Goal: Contribute content: Contribute content

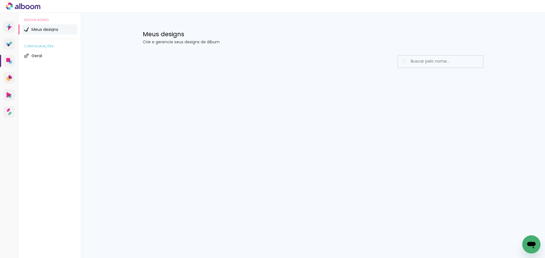
click at [428, 65] on input at bounding box center [448, 62] width 81 height 12
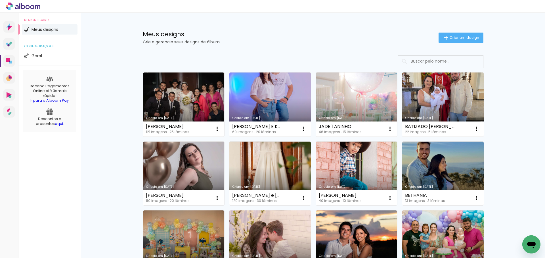
click at [456, 39] on span "Criar um design" at bounding box center [464, 38] width 30 height 4
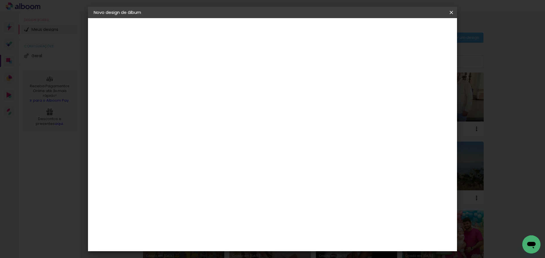
click at [186, 78] on input at bounding box center [186, 76] width 0 height 9
type input "[PERSON_NAME]"
type paper-input "[PERSON_NAME]"
click at [245, 26] on paper-button "Avançar" at bounding box center [231, 30] width 28 height 10
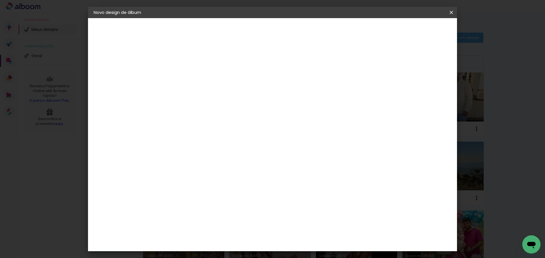
click at [199, 230] on paper-item "Requinte" at bounding box center [200, 236] width 61 height 12
click at [0, 0] on slot "Avançar" at bounding box center [0, 0] width 0 height 0
click at [246, 174] on span "15 × 20 cm" at bounding box center [235, 181] width 21 height 15
click at [279, 33] on paper-button "Avançar" at bounding box center [265, 30] width 28 height 10
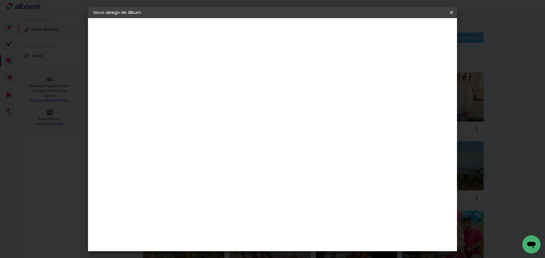
click at [394, 56] on div "mm Mostrar sangria" at bounding box center [282, 61] width 224 height 13
click at [356, 59] on div at bounding box center [353, 61] width 5 height 5
type paper-checkbox "on"
click at [403, 35] on header "Revisão Verifique as configurações do seu álbum. Voltar Iniciar design" at bounding box center [282, 32] width 241 height 29
click at [388, 32] on span "Iniciar design" at bounding box center [376, 30] width 26 height 4
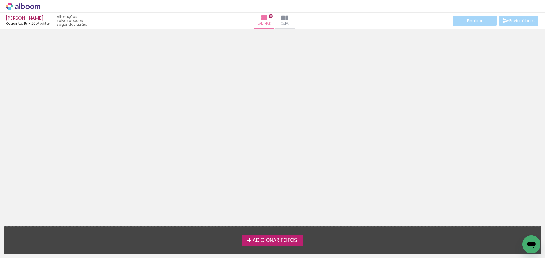
click at [294, 240] on span "Adicionar Fotos" at bounding box center [274, 240] width 45 height 5
click at [0, 0] on input "file" at bounding box center [0, 0] width 0 height 0
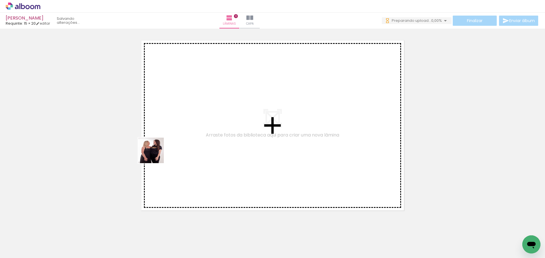
drag, startPoint x: 59, startPoint y: 248, endPoint x: 172, endPoint y: 148, distance: 150.3
click at [193, 136] on quentale-workspace at bounding box center [272, 129] width 545 height 258
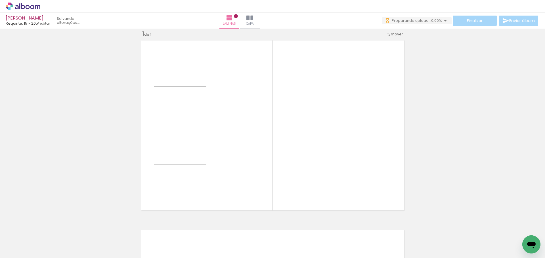
scroll to position [7, 0]
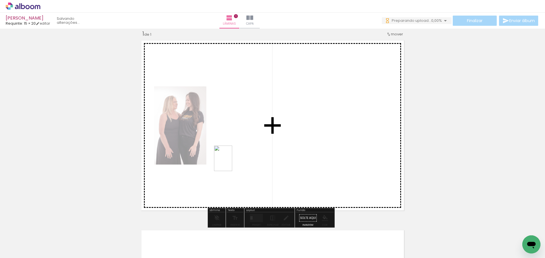
drag, startPoint x: 93, startPoint y: 237, endPoint x: 231, endPoint y: 163, distance: 157.1
click at [231, 163] on quentale-workspace at bounding box center [272, 129] width 545 height 258
drag, startPoint x: 156, startPoint y: 244, endPoint x: 351, endPoint y: 166, distance: 209.8
click at [351, 166] on quentale-workspace at bounding box center [272, 129] width 545 height 258
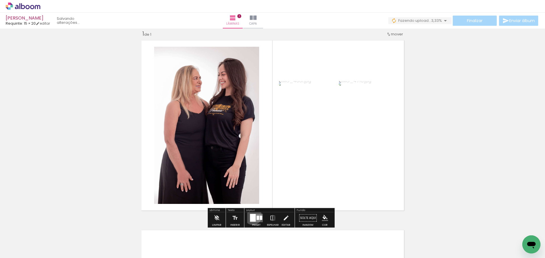
click at [251, 216] on div at bounding box center [253, 218] width 6 height 8
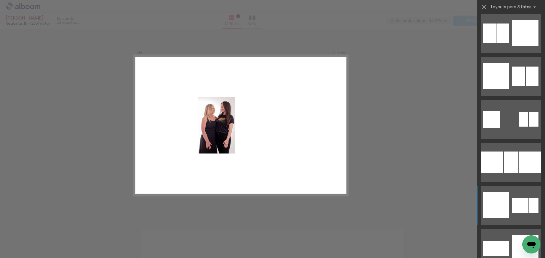
scroll to position [965, 0]
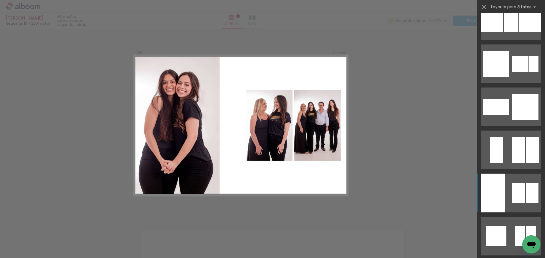
click at [513, 186] on div at bounding box center [518, 194] width 13 height 20
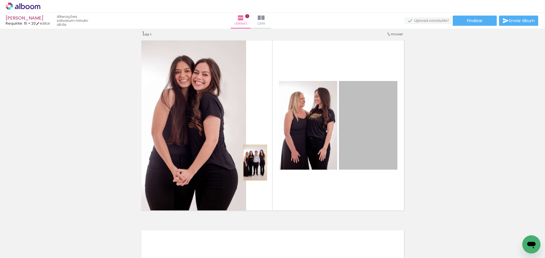
drag, startPoint x: 384, startPoint y: 139, endPoint x: 183, endPoint y: 165, distance: 203.0
click at [0, 0] on slot at bounding box center [0, 0] width 0 height 0
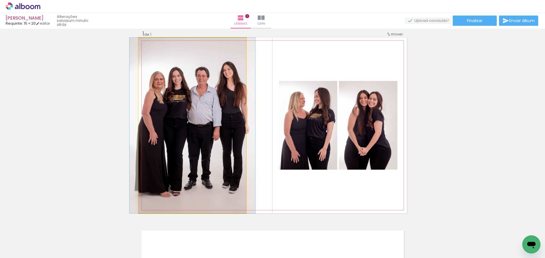
click at [194, 163] on quentale-photo at bounding box center [192, 126] width 108 height 176
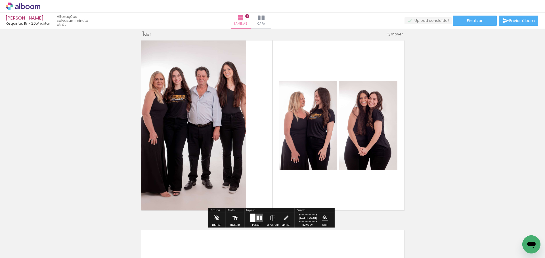
click at [240, 148] on quentale-photo at bounding box center [192, 126] width 108 height 176
click at [285, 216] on iron-icon at bounding box center [286, 218] width 6 height 11
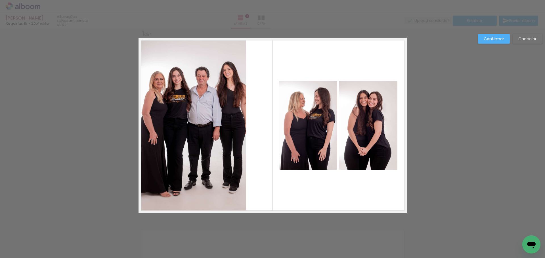
click at [230, 176] on quentale-photo at bounding box center [192, 126] width 108 height 176
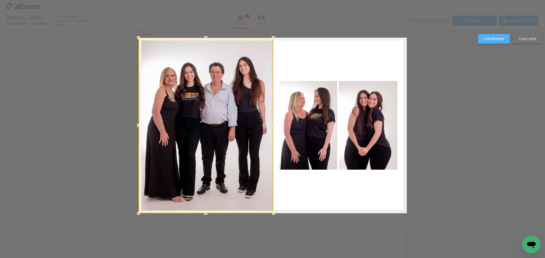
drag, startPoint x: 248, startPoint y: 126, endPoint x: 272, endPoint y: 132, distance: 24.2
click at [272, 132] on album-spread "1 de 1" at bounding box center [272, 126] width 268 height 176
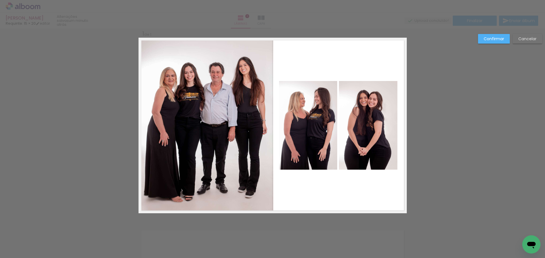
click at [0, 0] on slot "Confirmar" at bounding box center [0, 0] width 0 height 0
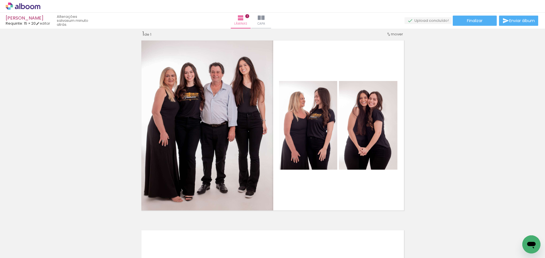
scroll to position [0, 291]
drag, startPoint x: 275, startPoint y: 244, endPoint x: 289, endPoint y: 179, distance: 66.3
click at [289, 179] on quentale-workspace at bounding box center [272, 129] width 545 height 258
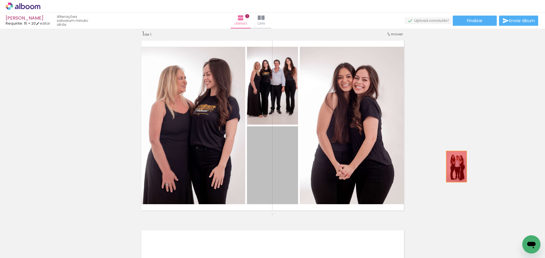
drag, startPoint x: 268, startPoint y: 159, endPoint x: 468, endPoint y: 156, distance: 200.0
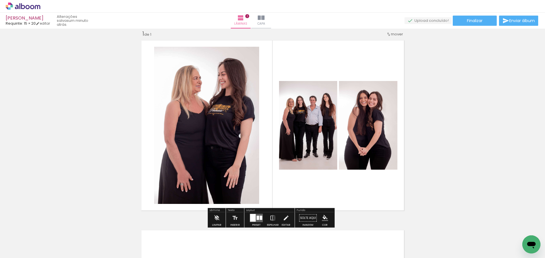
click at [260, 220] on div at bounding box center [261, 218] width 3 height 4
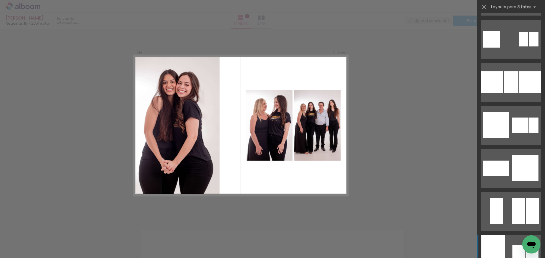
scroll to position [936, 0]
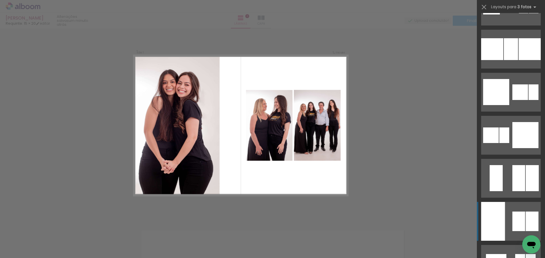
click at [521, 223] on div at bounding box center [518, 222] width 13 height 20
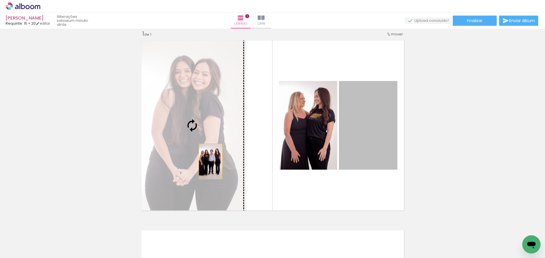
drag, startPoint x: 367, startPoint y: 147, endPoint x: 201, endPoint y: 162, distance: 166.3
click at [0, 0] on slot at bounding box center [0, 0] width 0 height 0
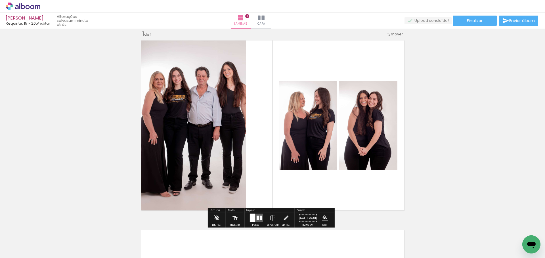
drag, startPoint x: 283, startPoint y: 217, endPoint x: 280, endPoint y: 215, distance: 3.7
click at [283, 216] on iron-icon at bounding box center [286, 218] width 6 height 11
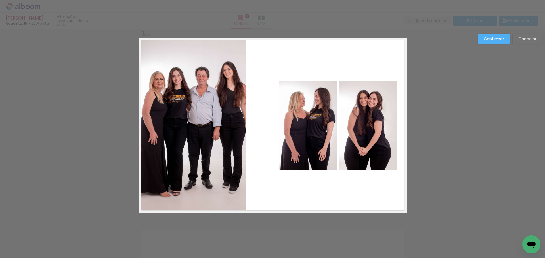
click at [225, 179] on quentale-photo at bounding box center [192, 126] width 108 height 176
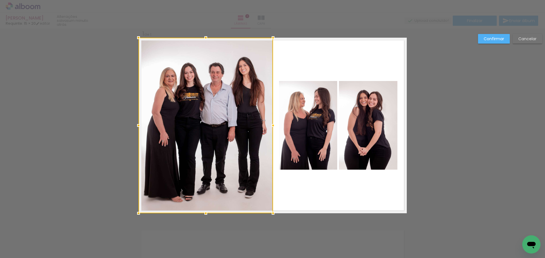
drag, startPoint x: 243, startPoint y: 124, endPoint x: 270, endPoint y: 129, distance: 27.4
click at [270, 129] on div at bounding box center [272, 125] width 11 height 11
click at [0, 0] on slot "Confirmar" at bounding box center [0, 0] width 0 height 0
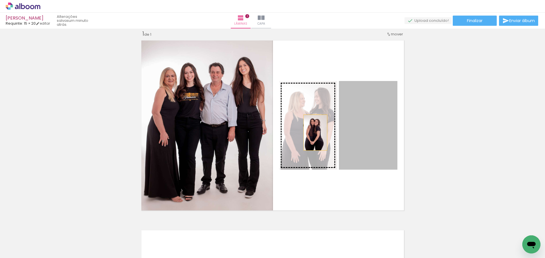
drag, startPoint x: 353, startPoint y: 129, endPoint x: 313, endPoint y: 133, distance: 40.2
click at [0, 0] on slot at bounding box center [0, 0] width 0 height 0
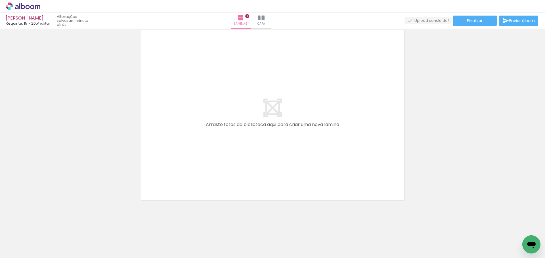
scroll to position [0, 0]
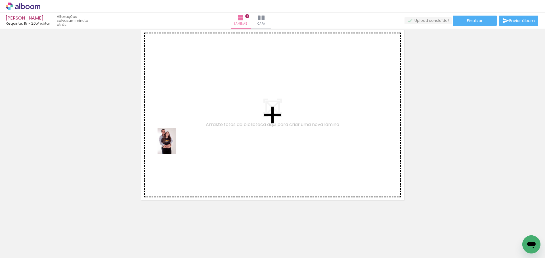
drag, startPoint x: 125, startPoint y: 246, endPoint x: 179, endPoint y: 139, distance: 120.7
click at [179, 139] on quentale-workspace at bounding box center [272, 129] width 545 height 258
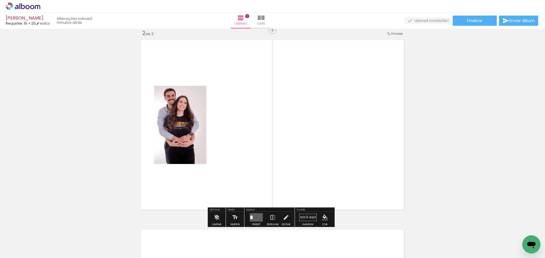
scroll to position [197, 0]
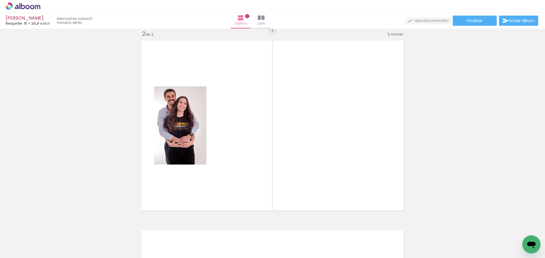
click at [194, 243] on div at bounding box center [184, 239] width 28 height 20
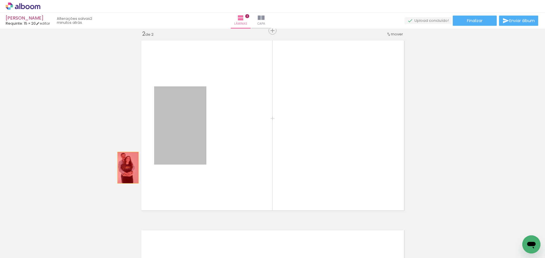
drag, startPoint x: 178, startPoint y: 144, endPoint x: 109, endPoint y: 168, distance: 72.8
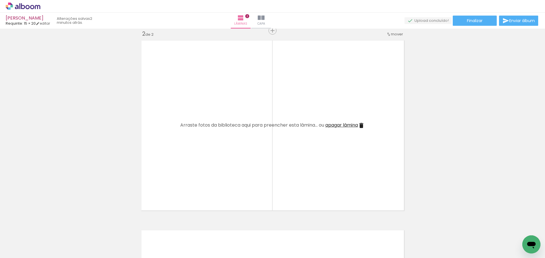
click at [220, 151] on quentale-layouter at bounding box center [272, 126] width 268 height 176
drag, startPoint x: 195, startPoint y: 237, endPoint x: 221, endPoint y: 158, distance: 83.2
click at [221, 158] on quentale-workspace at bounding box center [272, 129] width 545 height 258
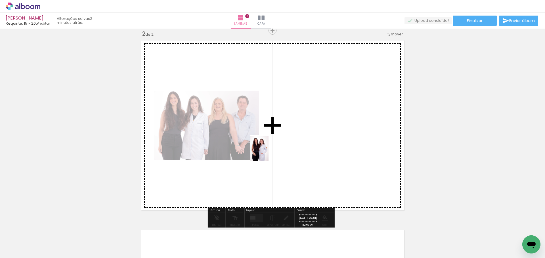
drag, startPoint x: 219, startPoint y: 234, endPoint x: 267, endPoint y: 153, distance: 94.3
click at [267, 153] on quentale-workspace at bounding box center [272, 129] width 545 height 258
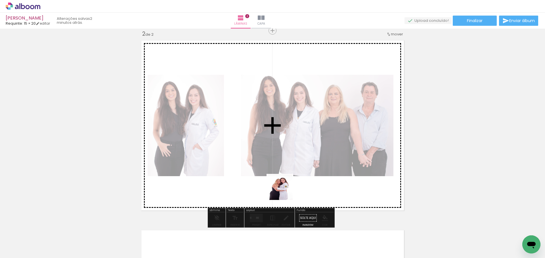
drag, startPoint x: 278, startPoint y: 242, endPoint x: 285, endPoint y: 184, distance: 59.2
click at [285, 184] on quentale-workspace at bounding box center [272, 129] width 545 height 258
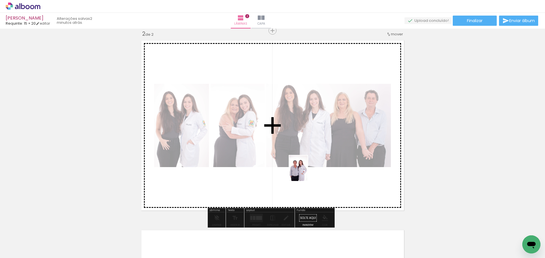
drag, startPoint x: 317, startPoint y: 247, endPoint x: 306, endPoint y: 173, distance: 74.6
click at [306, 173] on quentale-workspace at bounding box center [272, 129] width 545 height 258
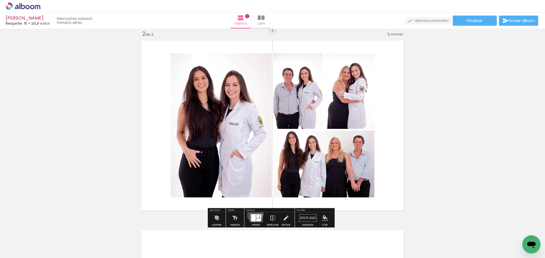
click at [253, 213] on div at bounding box center [256, 218] width 15 height 11
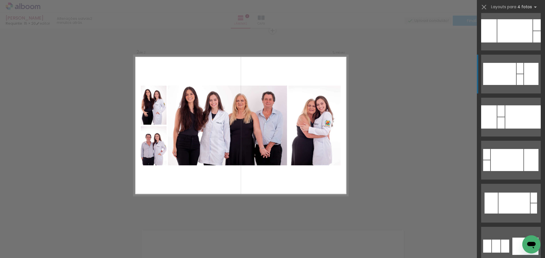
scroll to position [1844, 0]
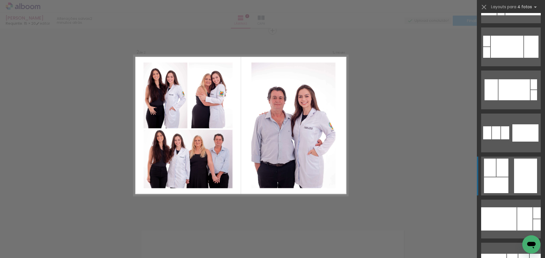
click at [521, 174] on div at bounding box center [525, 176] width 23 height 35
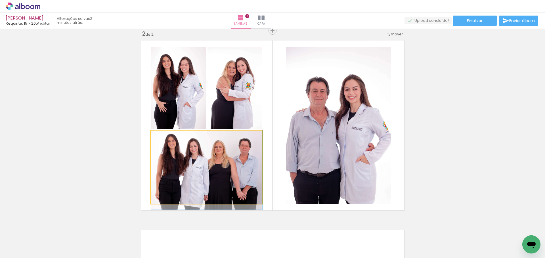
drag, startPoint x: 227, startPoint y: 161, endPoint x: 255, endPoint y: 161, distance: 28.4
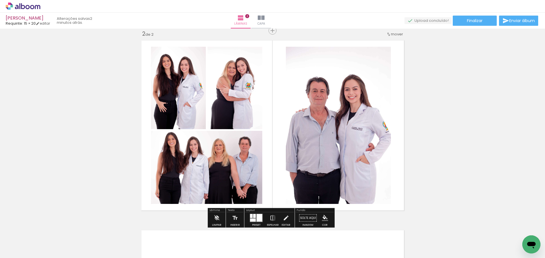
click at [257, 217] on div at bounding box center [259, 218] width 6 height 8
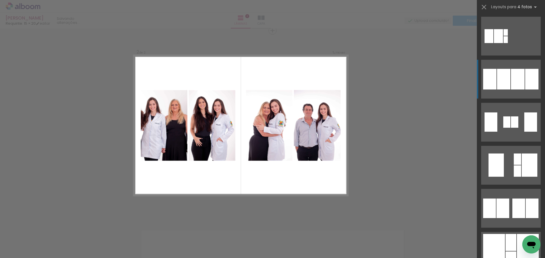
scroll to position [3969, 0]
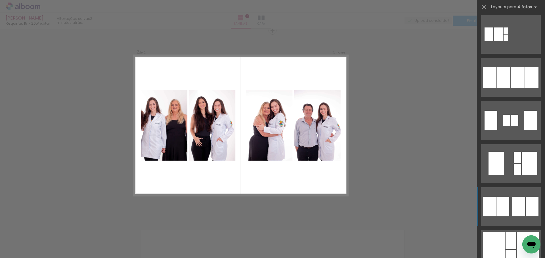
click at [519, 203] on div at bounding box center [518, 207] width 13 height 20
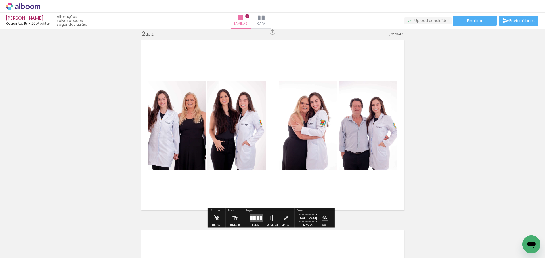
click at [249, 216] on div at bounding box center [256, 218] width 15 height 11
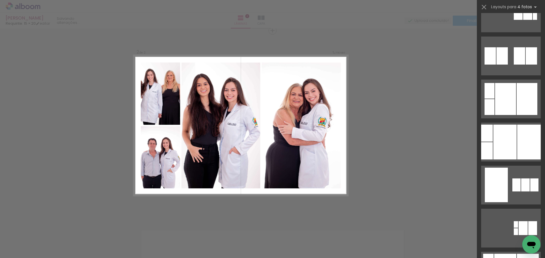
scroll to position [5076, 0]
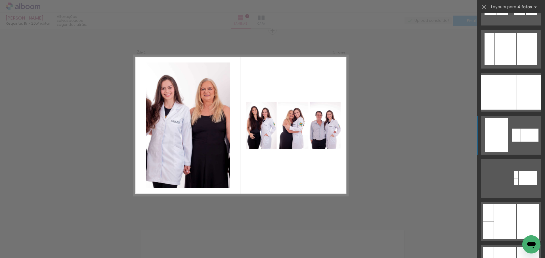
click at [503, 144] on div at bounding box center [496, 135] width 23 height 35
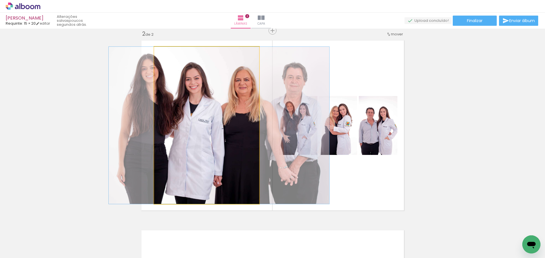
drag, startPoint x: 182, startPoint y: 142, endPoint x: 194, endPoint y: 147, distance: 13.5
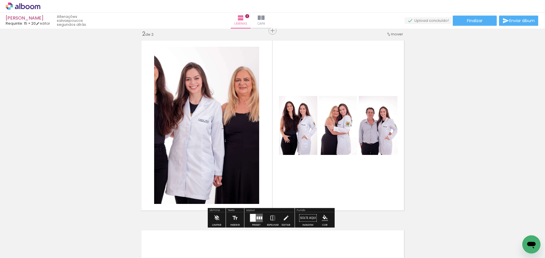
click at [252, 217] on div at bounding box center [253, 218] width 6 height 8
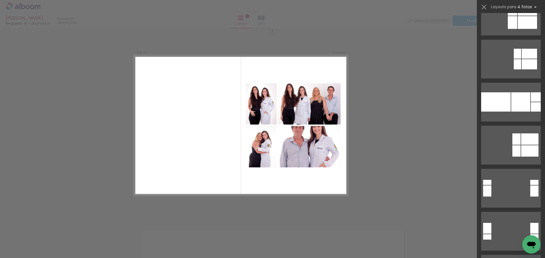
scroll to position [5628, 0]
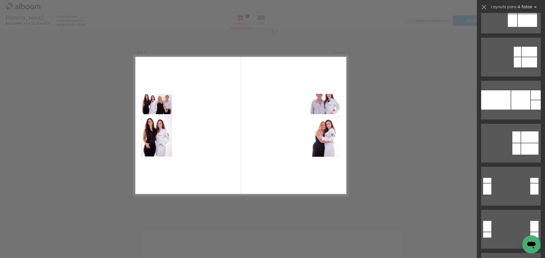
click at [371, 187] on div "Confirmar Cancelar" at bounding box center [272, 123] width 545 height 584
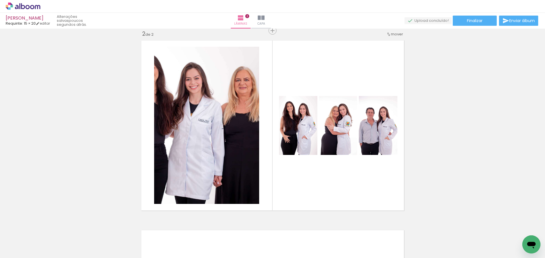
scroll to position [0, 0]
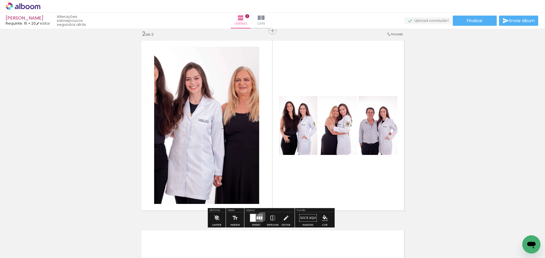
click at [261, 217] on quentale-layouter at bounding box center [256, 218] width 13 height 9
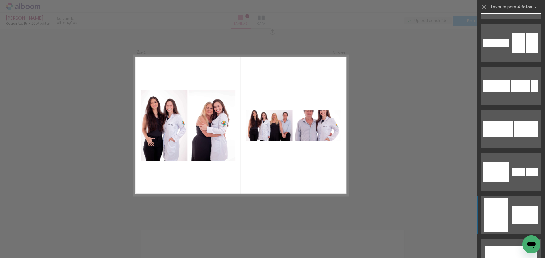
scroll to position [6026, 0]
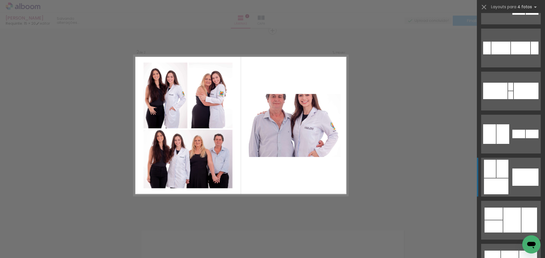
click at [502, 175] on div at bounding box center [502, 169] width 12 height 18
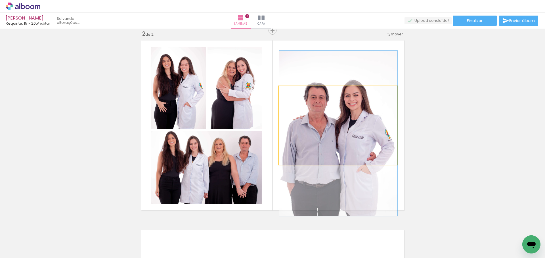
drag, startPoint x: 352, startPoint y: 133, endPoint x: 352, endPoint y: 141, distance: 7.9
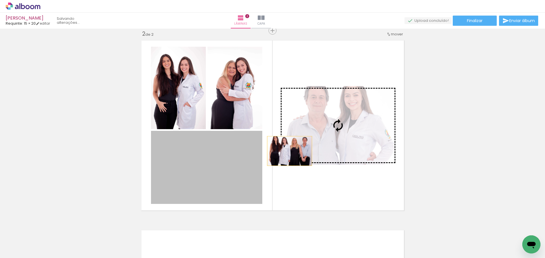
drag, startPoint x: 190, startPoint y: 179, endPoint x: 344, endPoint y: 139, distance: 159.3
click at [0, 0] on slot at bounding box center [0, 0] width 0 height 0
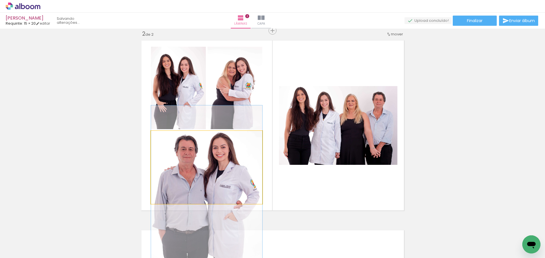
drag, startPoint x: 241, startPoint y: 162, endPoint x: 241, endPoint y: 178, distance: 15.9
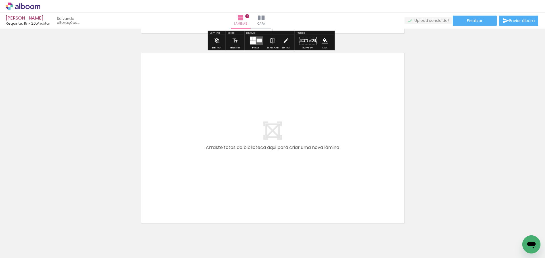
scroll to position [396, 0]
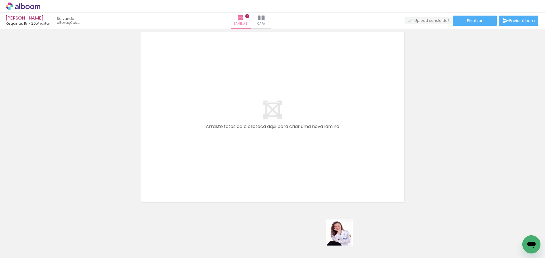
drag, startPoint x: 349, startPoint y: 243, endPoint x: 282, endPoint y: 175, distance: 95.7
click at [282, 175] on quentale-workspace at bounding box center [272, 129] width 545 height 258
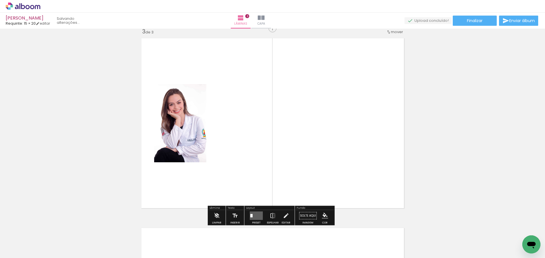
scroll to position [388, 0]
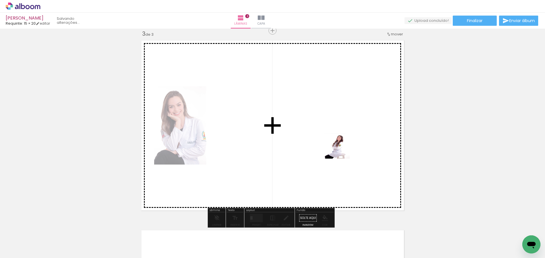
drag, startPoint x: 371, startPoint y: 235, endPoint x: 373, endPoint y: 172, distance: 63.3
click at [340, 150] on quentale-workspace at bounding box center [272, 129] width 545 height 258
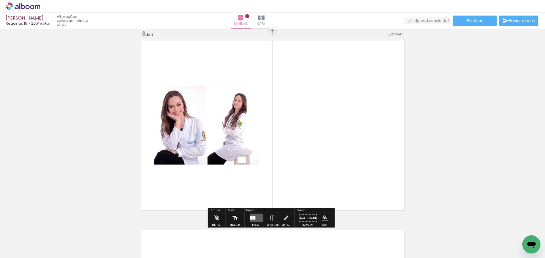
drag, startPoint x: 412, startPoint y: 232, endPoint x: 350, endPoint y: 123, distance: 125.5
click at [350, 123] on quentale-workspace at bounding box center [272, 129] width 545 height 258
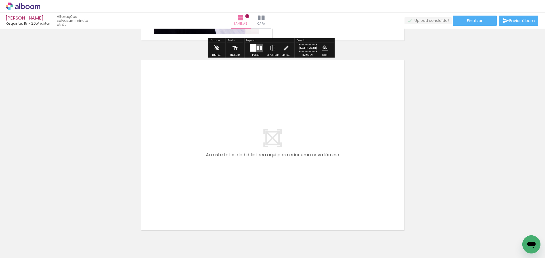
scroll to position [0, 230]
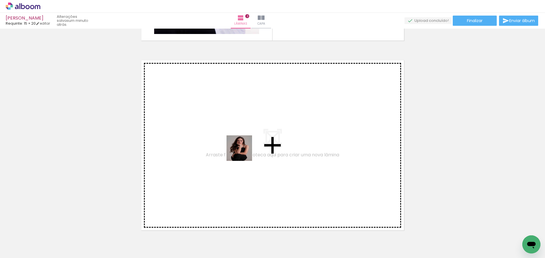
drag, startPoint x: 215, startPoint y: 243, endPoint x: 244, endPoint y: 151, distance: 95.7
click at [244, 151] on quentale-workspace at bounding box center [272, 129] width 545 height 258
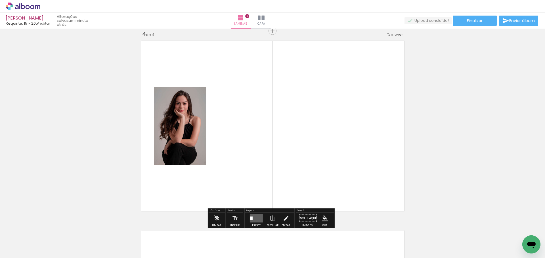
scroll to position [578, 0]
drag, startPoint x: 269, startPoint y: 213, endPoint x: 289, endPoint y: 127, distance: 88.0
click at [289, 127] on quentale-workspace at bounding box center [272, 129] width 545 height 258
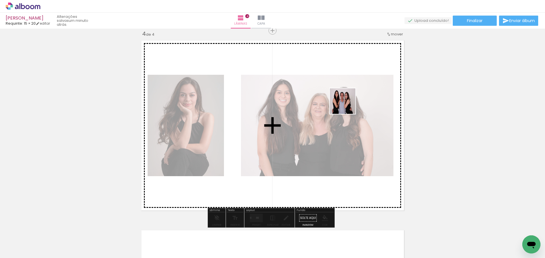
drag, startPoint x: 310, startPoint y: 239, endPoint x: 347, endPoint y: 106, distance: 138.3
click at [347, 106] on quentale-workspace at bounding box center [272, 129] width 545 height 258
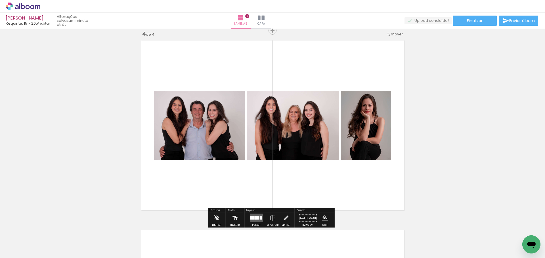
click at [259, 215] on quentale-layouter at bounding box center [256, 218] width 13 height 9
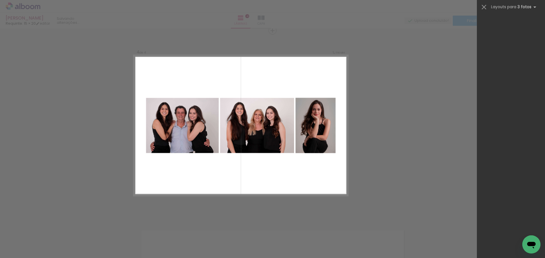
scroll to position [0, 0]
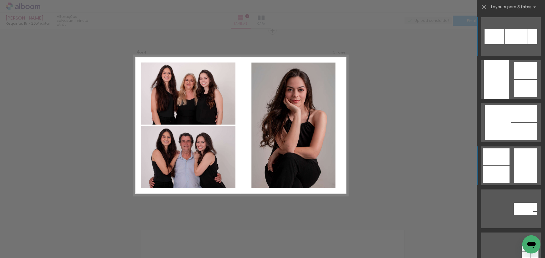
click at [514, 170] on div at bounding box center [525, 166] width 23 height 35
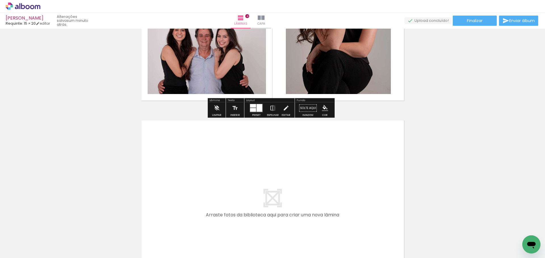
scroll to position [719, 0]
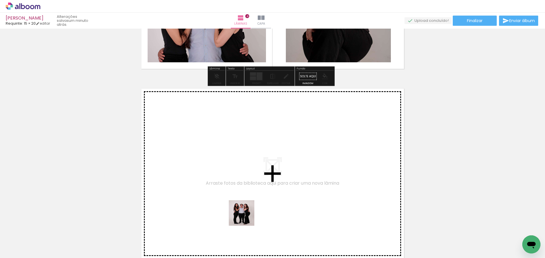
drag, startPoint x: 249, startPoint y: 241, endPoint x: 246, endPoint y: 180, distance: 61.1
click at [246, 180] on quentale-workspace at bounding box center [272, 129] width 545 height 258
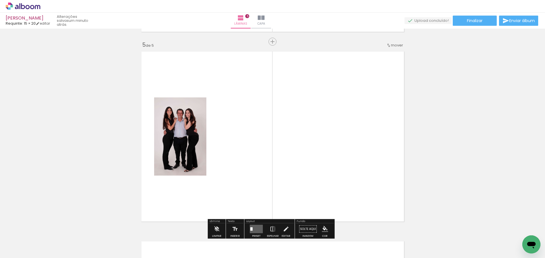
scroll to position [768, 0]
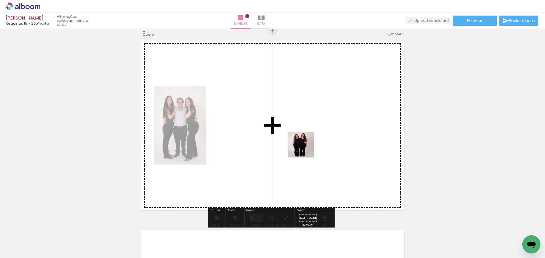
drag, startPoint x: 308, startPoint y: 230, endPoint x: 305, endPoint y: 149, distance: 80.3
click at [305, 149] on quentale-workspace at bounding box center [272, 129] width 545 height 258
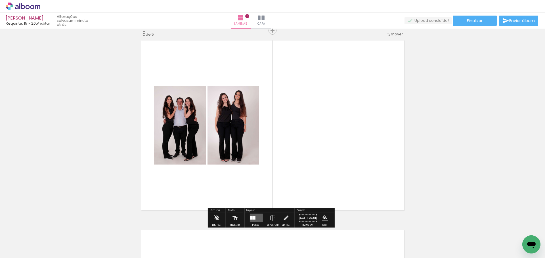
scroll to position [0, 323]
drag, startPoint x: 344, startPoint y: 241, endPoint x: 340, endPoint y: 146, distance: 94.8
click at [340, 146] on quentale-workspace at bounding box center [272, 129] width 545 height 258
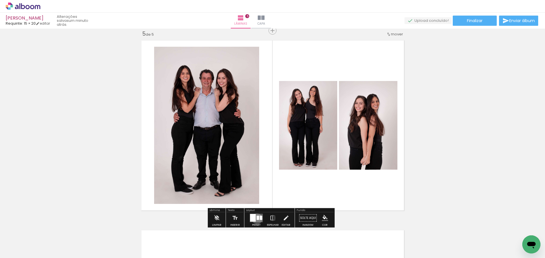
click at [256, 219] on div at bounding box center [257, 218] width 3 height 4
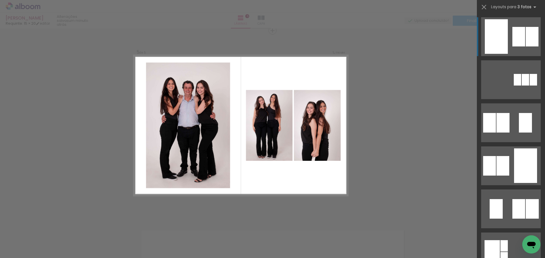
click at [512, 27] on div at bounding box center [518, 37] width 13 height 20
click at [492, 44] on div at bounding box center [496, 36] width 23 height 35
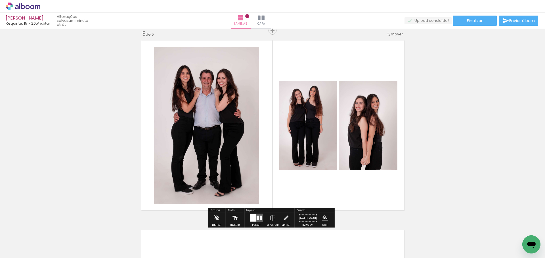
click at [393, 63] on quentale-layouter at bounding box center [272, 126] width 268 height 176
click at [289, 217] on paper-button "Editar" at bounding box center [286, 220] width 12 height 14
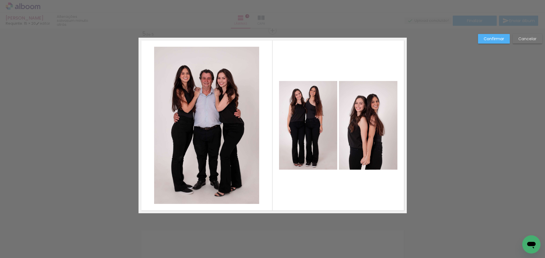
click at [232, 185] on quentale-photo at bounding box center [206, 125] width 105 height 157
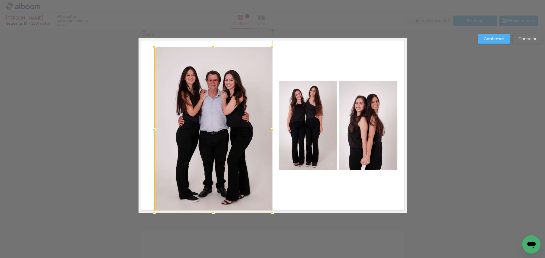
drag, startPoint x: 258, startPoint y: 205, endPoint x: 271, endPoint y: 212, distance: 14.7
click at [271, 212] on div at bounding box center [271, 212] width 11 height 11
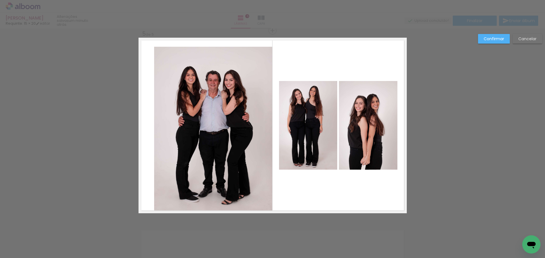
click at [228, 163] on quentale-photo at bounding box center [213, 130] width 118 height 166
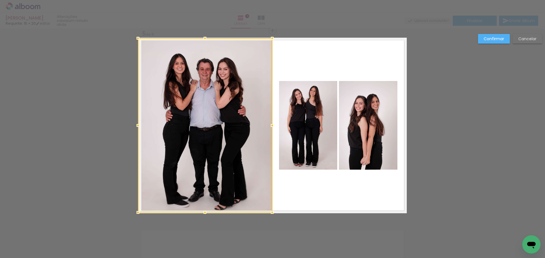
drag, startPoint x: 152, startPoint y: 47, endPoint x: 135, endPoint y: 41, distance: 18.6
click at [135, 41] on div at bounding box center [137, 38] width 11 height 11
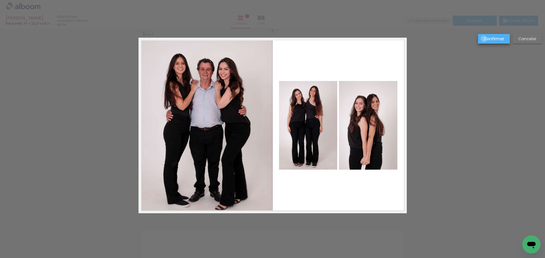
click at [0, 0] on slot "Confirmar" at bounding box center [0, 0] width 0 height 0
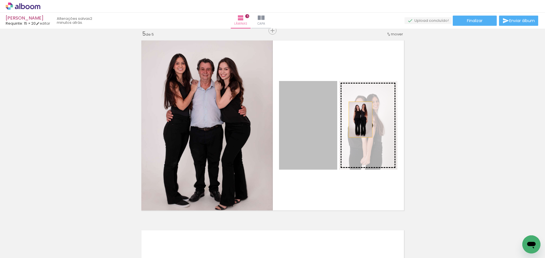
drag, startPoint x: 301, startPoint y: 117, endPoint x: 367, endPoint y: 121, distance: 65.9
click at [0, 0] on slot at bounding box center [0, 0] width 0 height 0
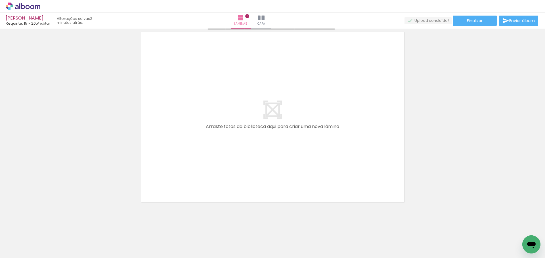
scroll to position [968, 0]
drag, startPoint x: 374, startPoint y: 237, endPoint x: 366, endPoint y: 157, distance: 80.4
click at [366, 159] on quentale-workspace at bounding box center [272, 129] width 545 height 258
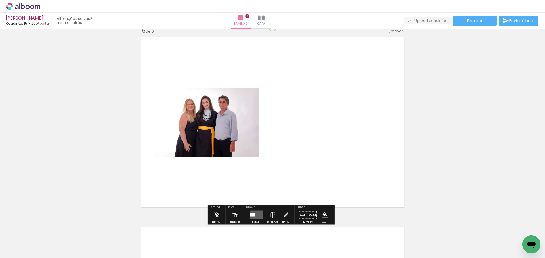
scroll to position [958, 0]
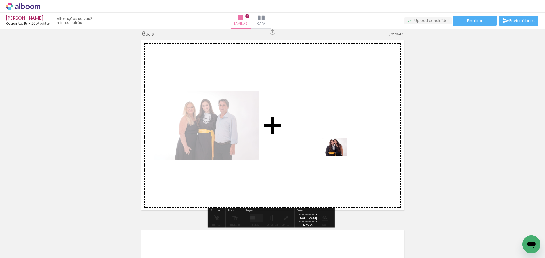
drag, startPoint x: 435, startPoint y: 245, endPoint x: 338, endPoint y: 155, distance: 133.1
click at [338, 155] on quentale-workspace at bounding box center [272, 129] width 545 height 258
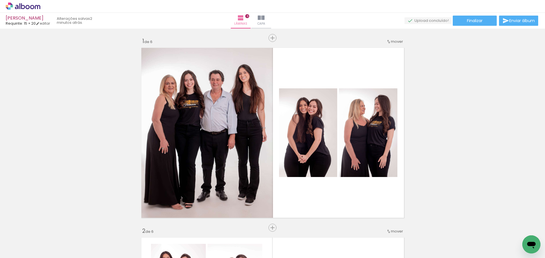
scroll to position [0, 323]
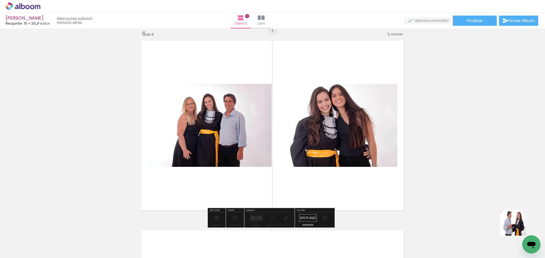
drag, startPoint x: 523, startPoint y: 232, endPoint x: 404, endPoint y: 116, distance: 166.3
click at [404, 116] on quentale-workspace at bounding box center [272, 129] width 545 height 258
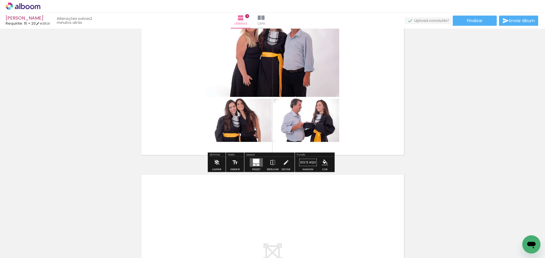
scroll to position [1014, 0]
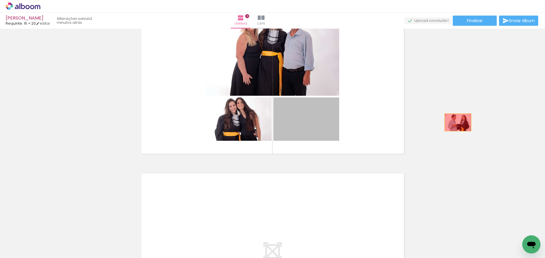
drag, startPoint x: 303, startPoint y: 113, endPoint x: 449, endPoint y: 120, distance: 146.0
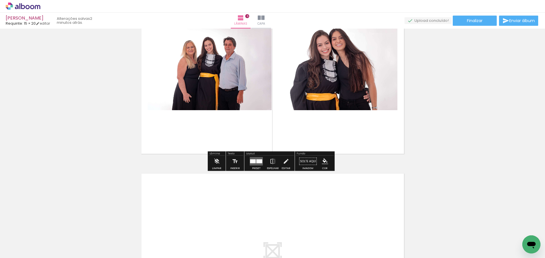
scroll to position [0, 457]
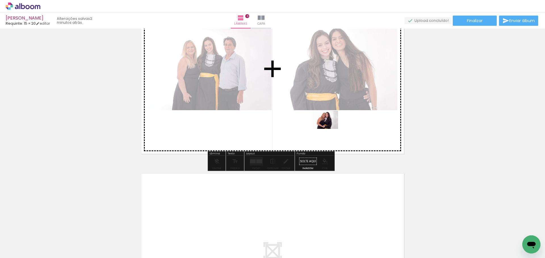
drag, startPoint x: 516, startPoint y: 233, endPoint x: 329, endPoint y: 128, distance: 214.0
click at [329, 128] on quentale-workspace at bounding box center [272, 129] width 545 height 258
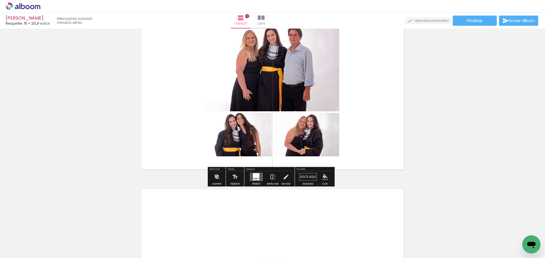
scroll to position [986, 0]
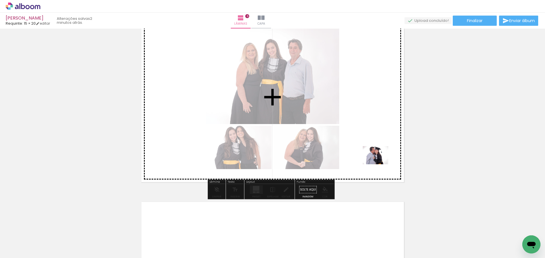
drag, startPoint x: 497, startPoint y: 237, endPoint x: 372, endPoint y: 153, distance: 151.5
click at [375, 156] on quentale-workspace at bounding box center [272, 129] width 545 height 258
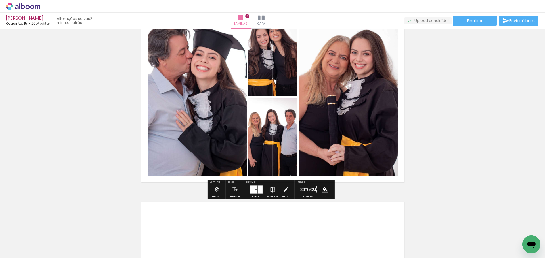
drag, startPoint x: 256, startPoint y: 186, endPoint x: 283, endPoint y: 181, distance: 26.6
click at [258, 186] on div at bounding box center [260, 190] width 5 height 8
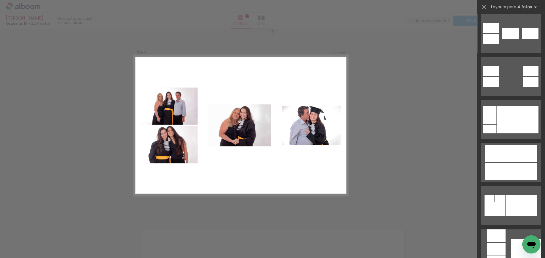
scroll to position [312, 0]
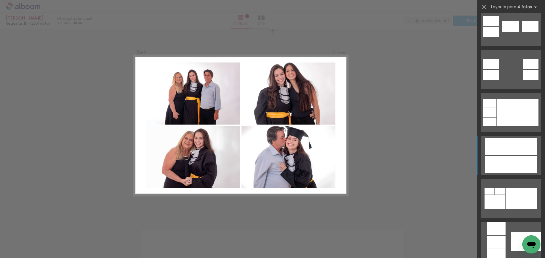
click at [519, 149] on div at bounding box center [524, 146] width 26 height 17
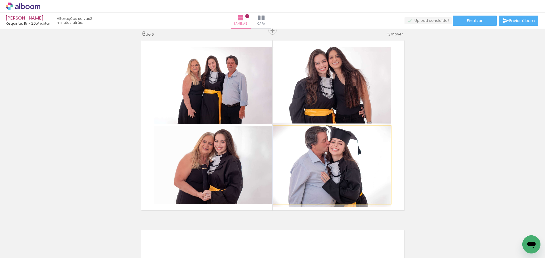
click at [356, 160] on quentale-photo at bounding box center [331, 165] width 117 height 78
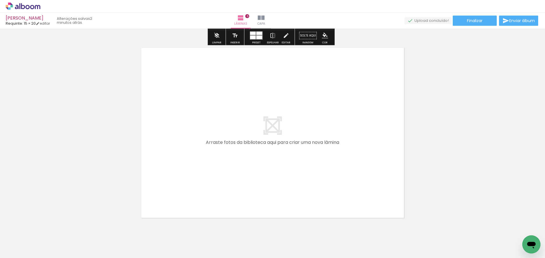
scroll to position [1158, 0]
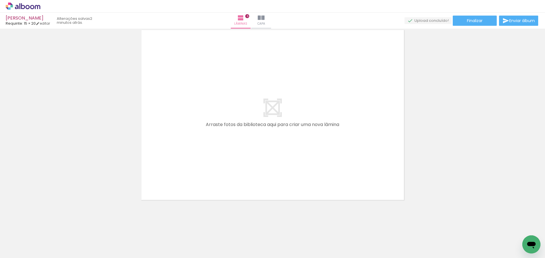
drag, startPoint x: 457, startPoint y: 252, endPoint x: 455, endPoint y: 242, distance: 10.1
click at [456, 250] on quentale-thumb at bounding box center [458, 239] width 32 height 33
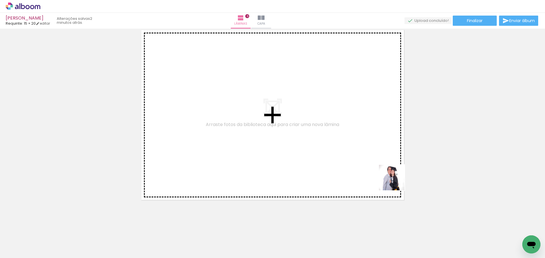
drag, startPoint x: 455, startPoint y: 241, endPoint x: 373, endPoint y: 158, distance: 117.2
click at [374, 159] on quentale-workspace at bounding box center [272, 129] width 545 height 258
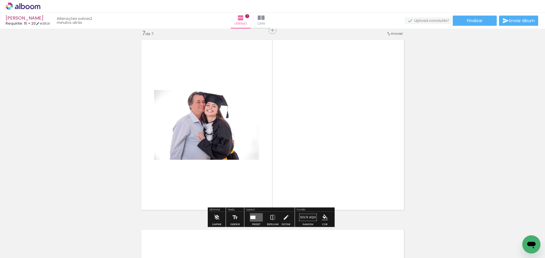
scroll to position [1148, 0]
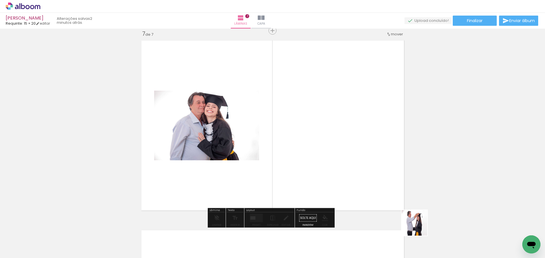
drag, startPoint x: 428, startPoint y: 237, endPoint x: 336, endPoint y: 166, distance: 116.8
click at [336, 166] on quentale-workspace at bounding box center [272, 129] width 545 height 258
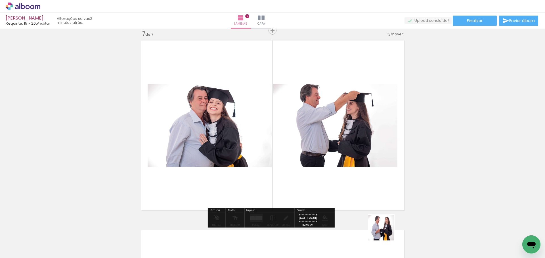
drag, startPoint x: 389, startPoint y: 236, endPoint x: 324, endPoint y: 150, distance: 108.0
click at [325, 154] on quentale-workspace at bounding box center [272, 129] width 545 height 258
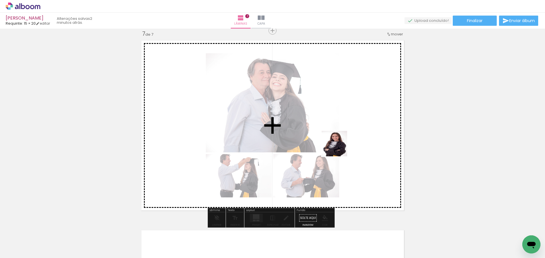
drag, startPoint x: 362, startPoint y: 241, endPoint x: 325, endPoint y: 143, distance: 104.7
click at [338, 141] on quentale-workspace at bounding box center [272, 129] width 545 height 258
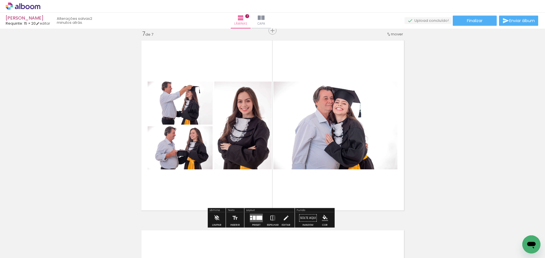
click at [253, 218] on div at bounding box center [254, 218] width 3 height 4
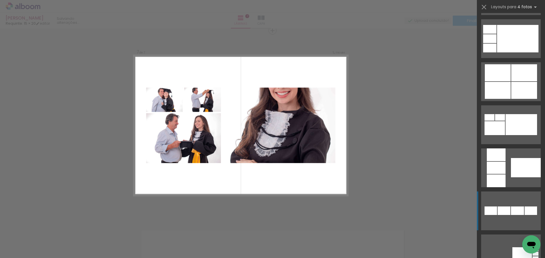
scroll to position [5163, 0]
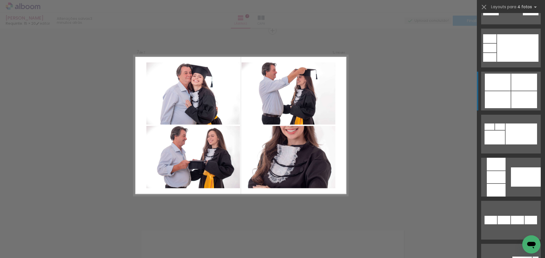
click at [515, 87] on div at bounding box center [524, 82] width 26 height 17
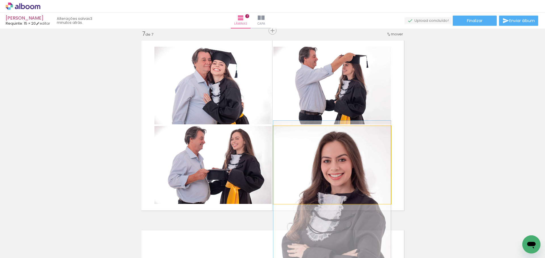
drag, startPoint x: 374, startPoint y: 143, endPoint x: 385, endPoint y: 187, distance: 45.0
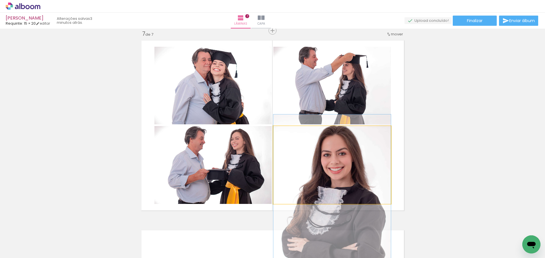
drag, startPoint x: 377, startPoint y: 180, endPoint x: 376, endPoint y: 174, distance: 6.3
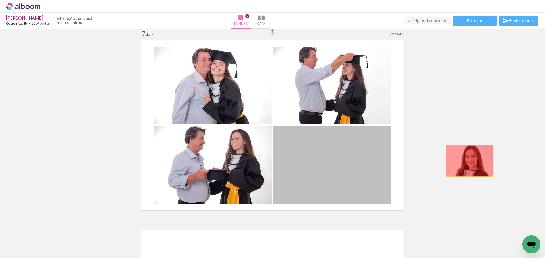
drag, startPoint x: 372, startPoint y: 168, endPoint x: 468, endPoint y: 159, distance: 96.3
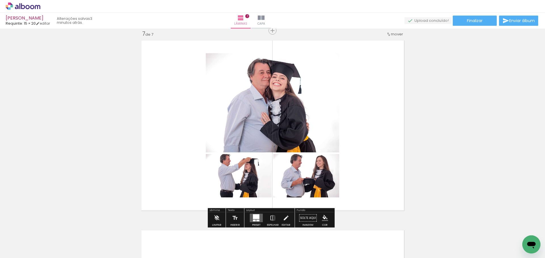
click at [256, 218] on div at bounding box center [256, 217] width 7 height 5
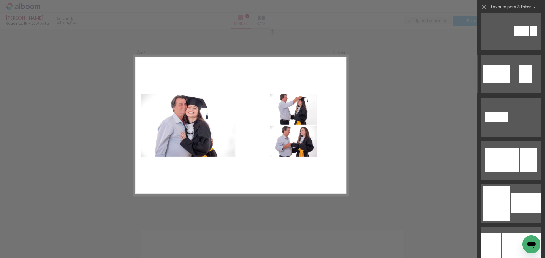
scroll to position [312, 0]
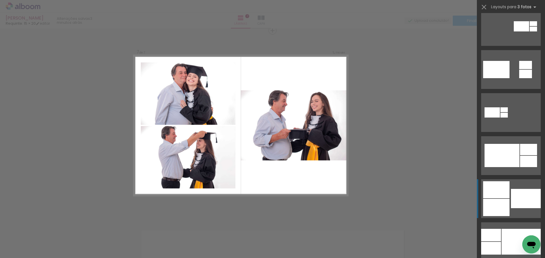
click at [491, 199] on quentale-layouter at bounding box center [511, 199] width 60 height 39
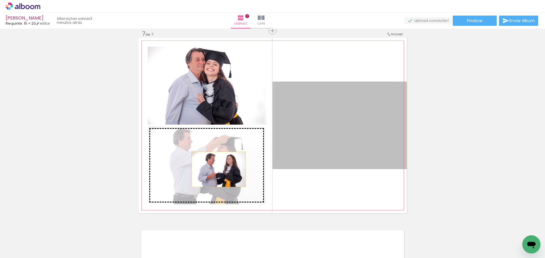
drag, startPoint x: 348, startPoint y: 152, endPoint x: 209, endPoint y: 173, distance: 140.6
click at [0, 0] on slot at bounding box center [0, 0] width 0 height 0
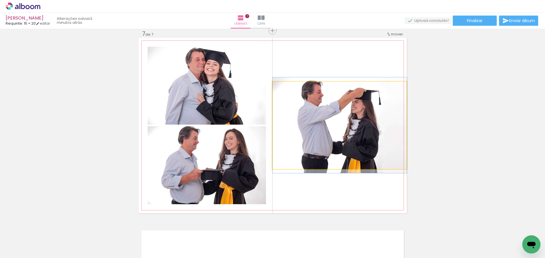
click at [333, 144] on quentale-photo at bounding box center [339, 126] width 134 height 88
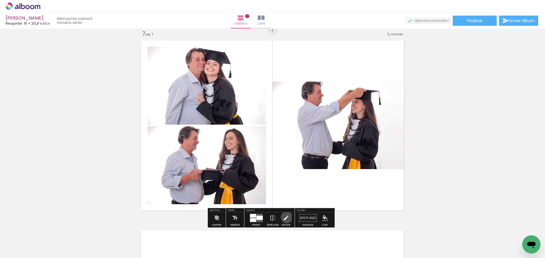
drag, startPoint x: 285, startPoint y: 218, endPoint x: 290, endPoint y: 205, distance: 13.0
click at [286, 214] on iron-icon at bounding box center [286, 218] width 6 height 11
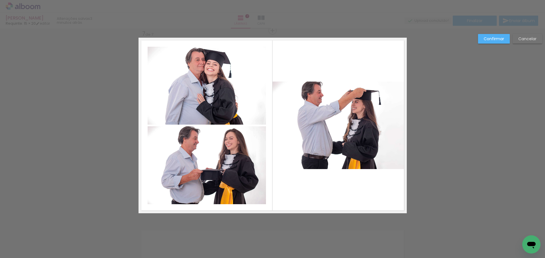
click at [292, 203] on quentale-layouter at bounding box center [272, 126] width 268 height 176
click at [336, 127] on quentale-photo at bounding box center [339, 126] width 134 height 88
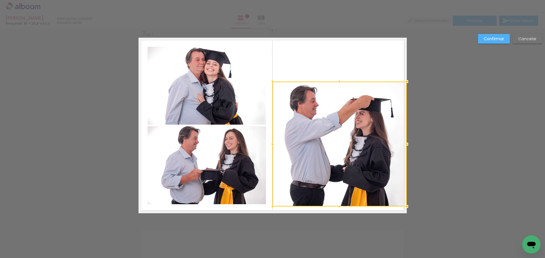
drag, startPoint x: 336, startPoint y: 168, endPoint x: 336, endPoint y: 206, distance: 37.4
click at [336, 206] on div at bounding box center [339, 206] width 11 height 11
click at [345, 130] on div at bounding box center [339, 144] width 134 height 125
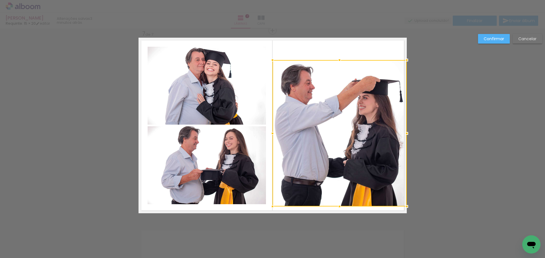
drag, startPoint x: 338, startPoint y: 80, endPoint x: 338, endPoint y: 59, distance: 21.6
click at [338, 59] on div at bounding box center [339, 59] width 11 height 11
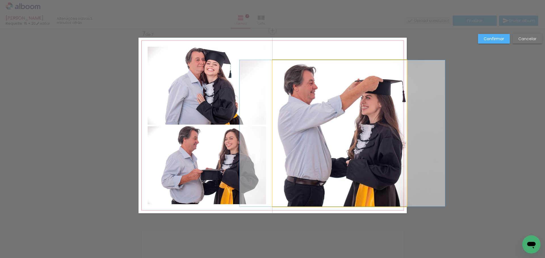
drag, startPoint x: 344, startPoint y: 114, endPoint x: 347, endPoint y: 105, distance: 9.5
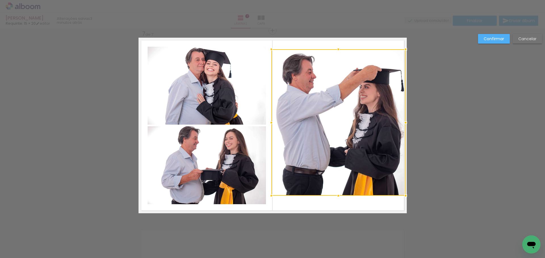
drag, startPoint x: 334, startPoint y: 124, endPoint x: 334, endPoint y: 113, distance: 10.8
click at [334, 113] on div at bounding box center [338, 122] width 134 height 147
click at [487, 43] on paper-button "Confirmar" at bounding box center [494, 39] width 32 height 10
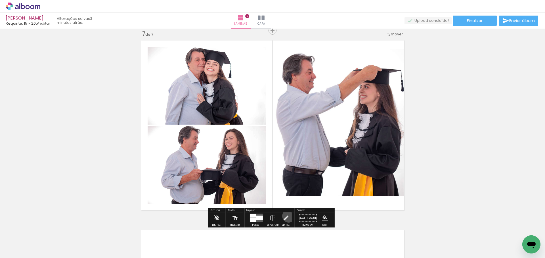
drag, startPoint x: 287, startPoint y: 216, endPoint x: 322, endPoint y: 164, distance: 63.1
click at [288, 216] on paper-button "Editar" at bounding box center [286, 220] width 12 height 14
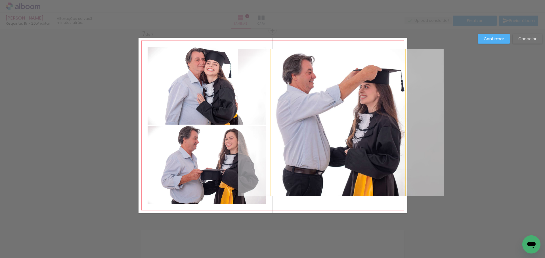
click at [325, 160] on quentale-photo at bounding box center [338, 122] width 134 height 147
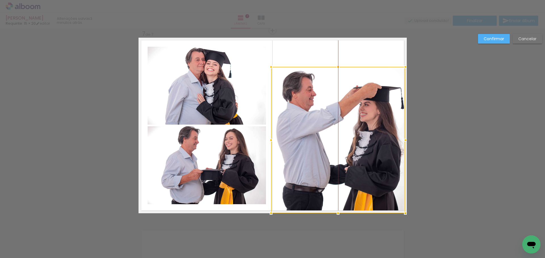
drag, startPoint x: 330, startPoint y: 130, endPoint x: 331, endPoint y: 149, distance: 18.7
click at [331, 149] on div at bounding box center [338, 140] width 134 height 147
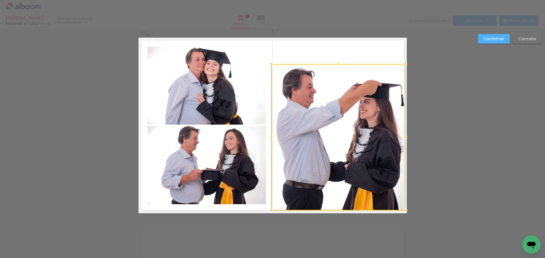
drag, startPoint x: 344, startPoint y: 143, endPoint x: 346, endPoint y: 140, distance: 3.5
click at [346, 140] on div at bounding box center [338, 137] width 134 height 147
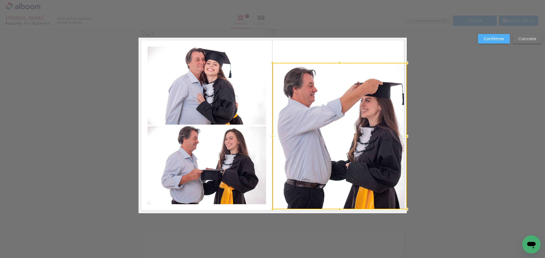
drag, startPoint x: 311, startPoint y: 125, endPoint x: 325, endPoint y: 124, distance: 14.2
click at [325, 124] on div at bounding box center [339, 136] width 134 height 147
click at [0, 0] on slot "Confirmar" at bounding box center [0, 0] width 0 height 0
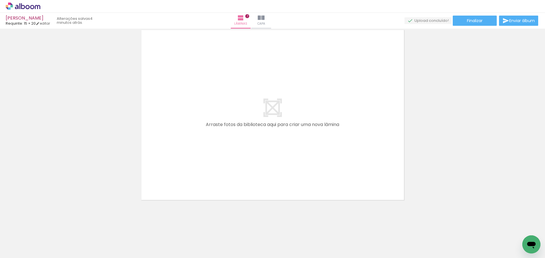
scroll to position [0, 347]
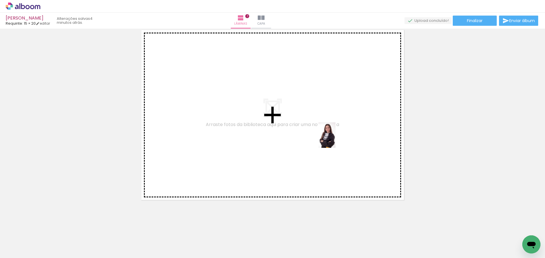
drag, startPoint x: 472, startPoint y: 230, endPoint x: 335, endPoint y: 140, distance: 163.9
click at [335, 140] on quentale-workspace at bounding box center [272, 129] width 545 height 258
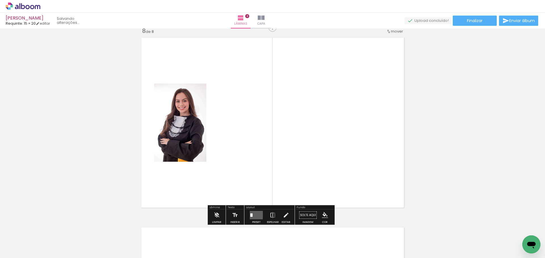
scroll to position [1338, 0]
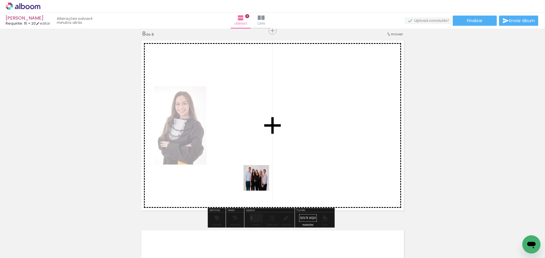
drag, startPoint x: 119, startPoint y: 243, endPoint x: 325, endPoint y: 144, distance: 228.1
click at [325, 144] on quentale-workspace at bounding box center [272, 129] width 545 height 258
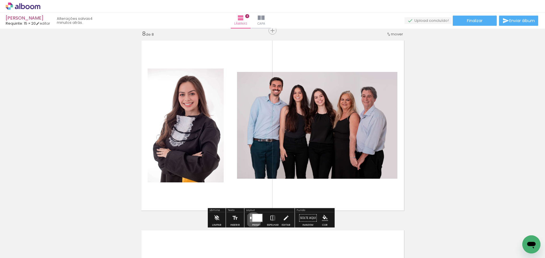
drag, startPoint x: 252, startPoint y: 220, endPoint x: 261, endPoint y: 216, distance: 9.9
click at [252, 220] on div at bounding box center [257, 218] width 10 height 8
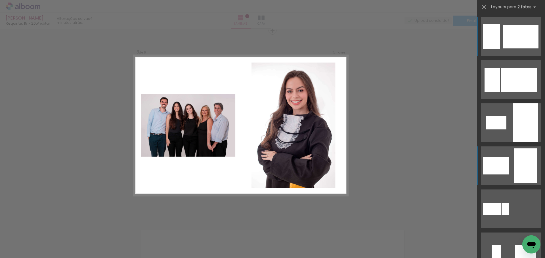
click at [523, 165] on div at bounding box center [525, 166] width 23 height 35
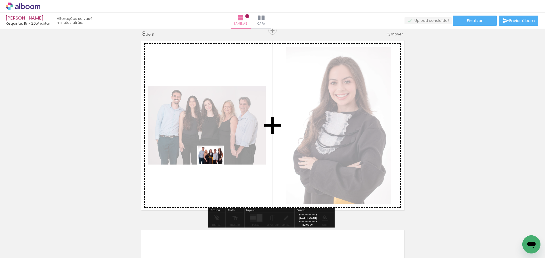
drag, startPoint x: 388, startPoint y: 238, endPoint x: 190, endPoint y: 157, distance: 214.5
click at [191, 157] on quentale-workspace at bounding box center [272, 129] width 545 height 258
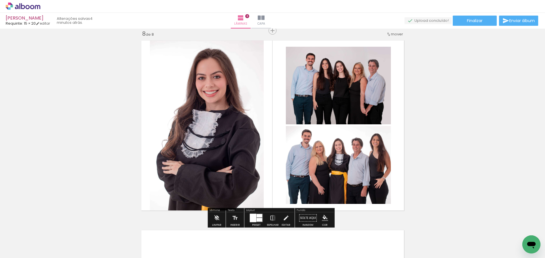
click at [259, 218] on div at bounding box center [259, 220] width 6 height 4
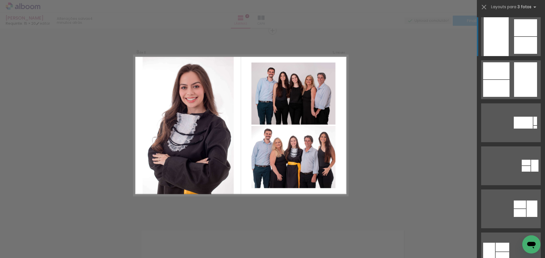
click at [323, 175] on quentale-photo at bounding box center [293, 157] width 84 height 62
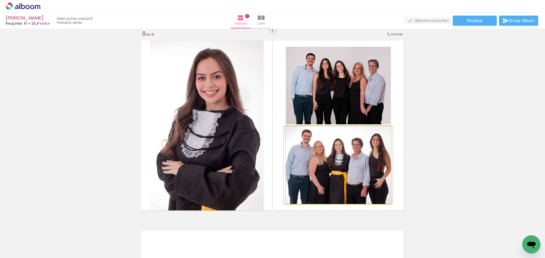
drag, startPoint x: 356, startPoint y: 150, endPoint x: 341, endPoint y: 82, distance: 69.9
click at [0, 0] on slot at bounding box center [0, 0] width 0 height 0
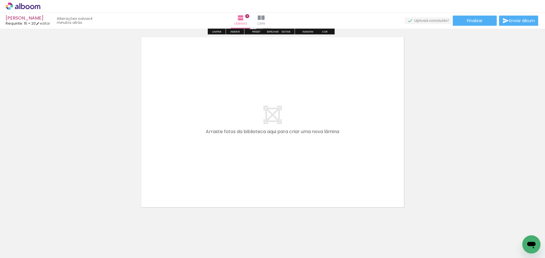
scroll to position [1536, 0]
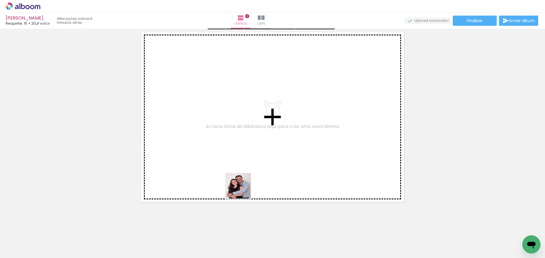
drag, startPoint x: 257, startPoint y: 234, endPoint x: 331, endPoint y: 203, distance: 79.9
click at [240, 153] on quentale-workspace at bounding box center [272, 129] width 545 height 258
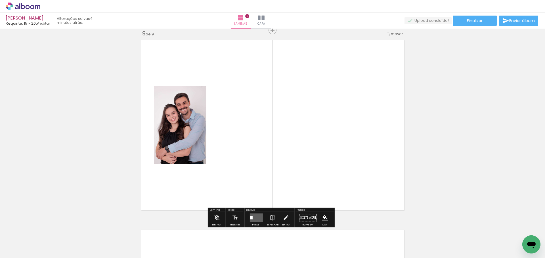
scroll to position [1528, 0]
drag, startPoint x: 453, startPoint y: 242, endPoint x: 444, endPoint y: 242, distance: 8.8
click at [451, 242] on quentale-thumb at bounding box center [440, 239] width 32 height 33
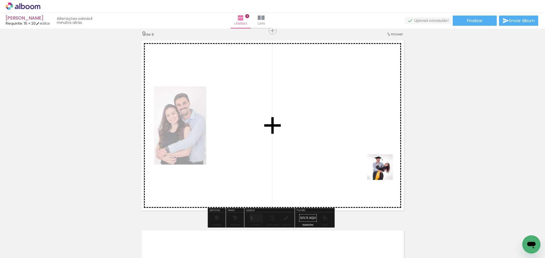
drag, startPoint x: 434, startPoint y: 229, endPoint x: 380, endPoint y: 167, distance: 82.7
click at [380, 167] on quentale-workspace at bounding box center [272, 129] width 545 height 258
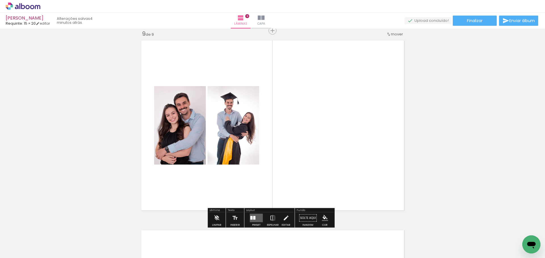
scroll to position [0, 0]
click at [250, 218] on quentale-layouter at bounding box center [256, 218] width 13 height 9
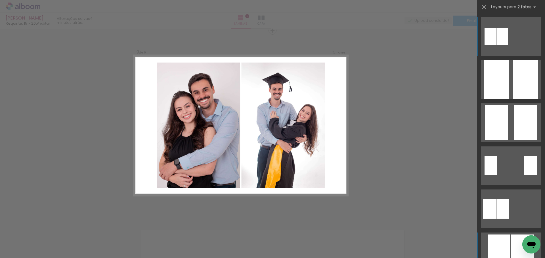
click at [513, 242] on div at bounding box center [522, 252] width 23 height 35
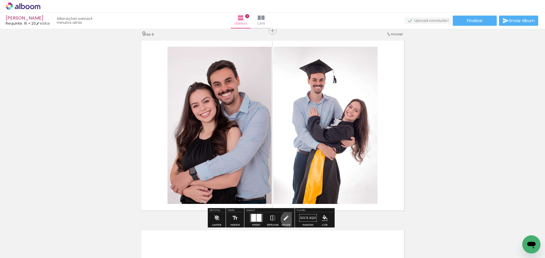
click at [287, 220] on paper-button "Editar" at bounding box center [286, 220] width 12 height 14
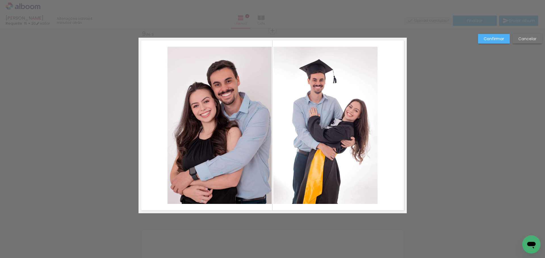
click at [199, 135] on quentale-photo at bounding box center [219, 125] width 104 height 157
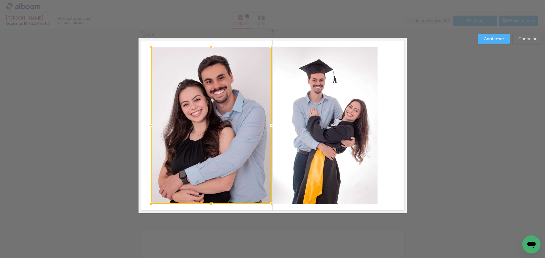
drag, startPoint x: 166, startPoint y: 126, endPoint x: 119, endPoint y: 127, distance: 46.5
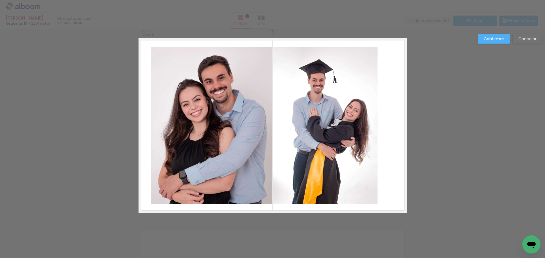
click at [184, 117] on quentale-photo at bounding box center [211, 125] width 121 height 157
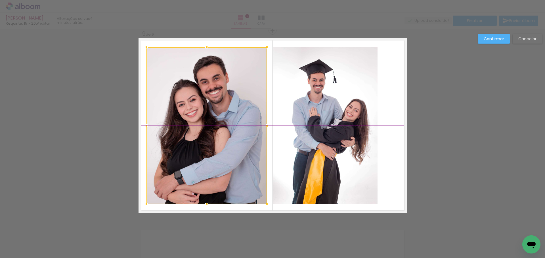
drag, startPoint x: 202, startPoint y: 116, endPoint x: 196, endPoint y: 117, distance: 5.8
click at [196, 117] on div at bounding box center [206, 125] width 121 height 157
click at [342, 118] on quentale-photo at bounding box center [325, 125] width 104 height 157
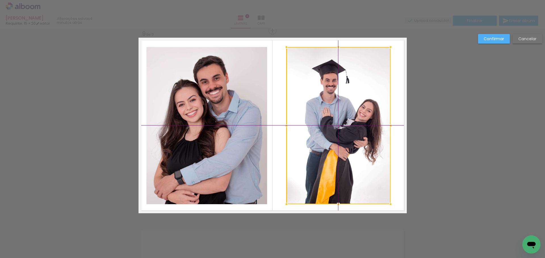
drag, startPoint x: 325, startPoint y: 121, endPoint x: 336, endPoint y: 123, distance: 11.7
click at [336, 123] on div at bounding box center [338, 125] width 104 height 157
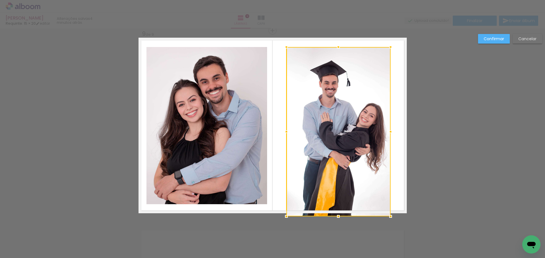
drag, startPoint x: 336, startPoint y: 203, endPoint x: 337, endPoint y: 221, distance: 17.9
click at [337, 221] on div at bounding box center [337, 216] width 11 height 11
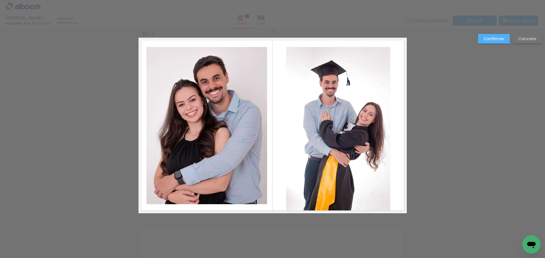
click at [341, 184] on quentale-photo at bounding box center [338, 130] width 104 height 167
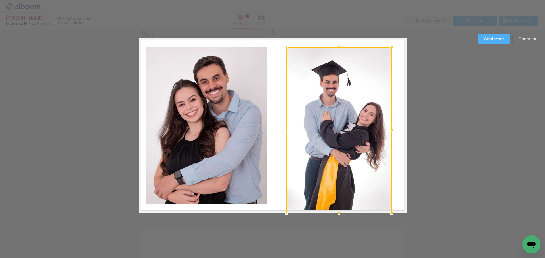
drag, startPoint x: 387, startPoint y: 130, endPoint x: 426, endPoint y: 130, distance: 38.6
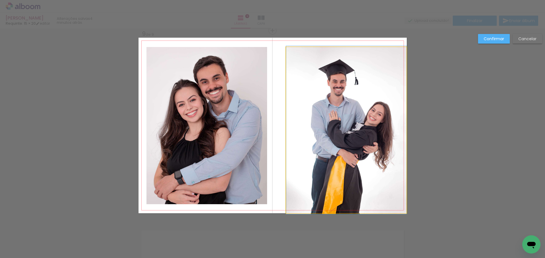
click at [339, 135] on quentale-photo at bounding box center [346, 130] width 120 height 167
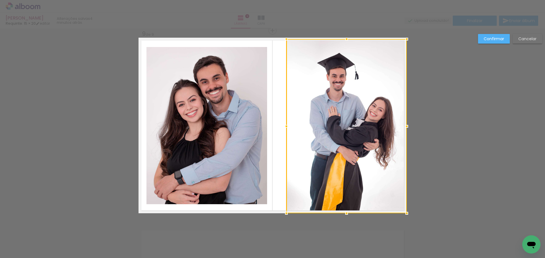
drag, startPoint x: 342, startPoint y: 46, endPoint x: 335, endPoint y: 41, distance: 8.3
click at [338, 0] on div "LAURA MELO Requinte: 15 × 20 editar 4 minutos atrás. Lâminas 9 Capa Finalizar E…" at bounding box center [272, 0] width 545 height 0
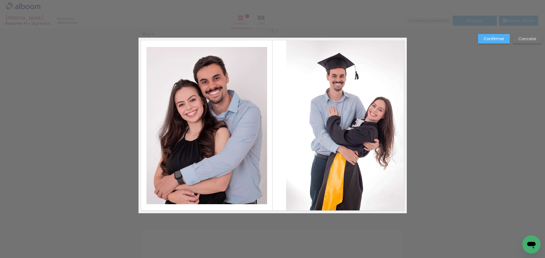
drag, startPoint x: 335, startPoint y: 89, endPoint x: 306, endPoint y: 91, distance: 29.3
click at [334, 89] on quentale-photo at bounding box center [346, 126] width 120 height 174
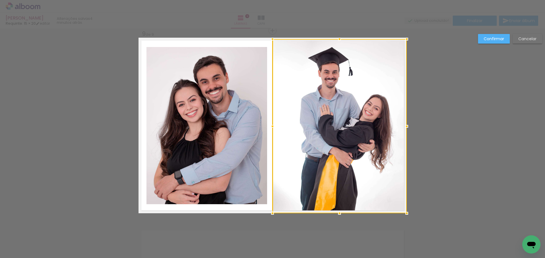
drag, startPoint x: 283, startPoint y: 127, endPoint x: 269, endPoint y: 128, distance: 13.9
click at [269, 128] on div at bounding box center [272, 126] width 11 height 11
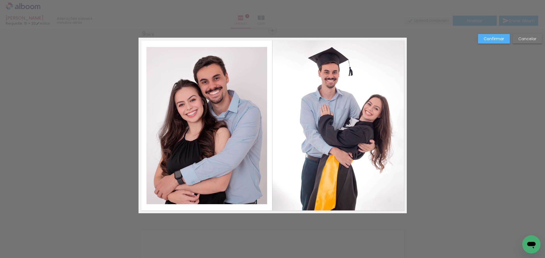
click at [216, 135] on quentale-photo at bounding box center [206, 125] width 121 height 157
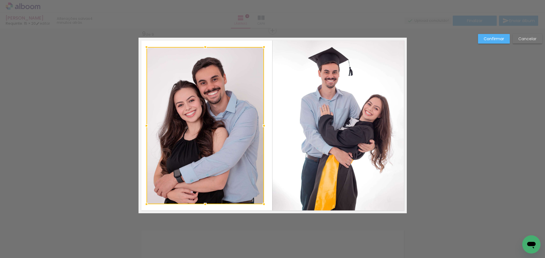
drag, startPoint x: 263, startPoint y: 125, endPoint x: 260, endPoint y: 125, distance: 3.2
click at [260, 125] on div at bounding box center [263, 125] width 11 height 11
click at [206, 129] on div at bounding box center [204, 125] width 117 height 157
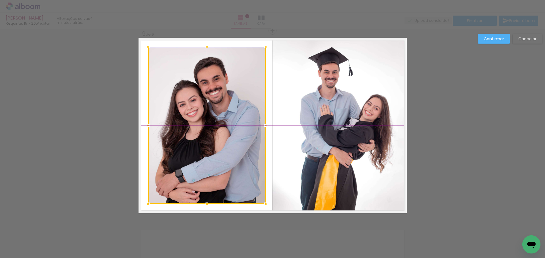
drag, startPoint x: 203, startPoint y: 121, endPoint x: 206, endPoint y: 123, distance: 3.7
click at [206, 123] on div at bounding box center [206, 125] width 117 height 157
click at [0, 0] on slot "Confirmar" at bounding box center [0, 0] width 0 height 0
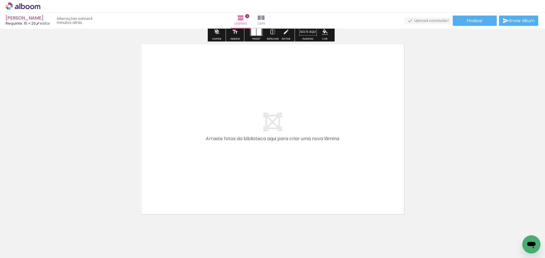
scroll to position [1729, 0]
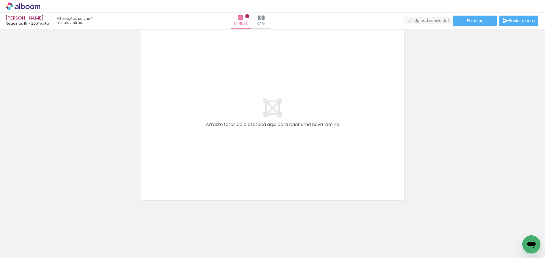
drag, startPoint x: 249, startPoint y: 244, endPoint x: 186, endPoint y: 184, distance: 87.7
click at [239, 106] on quentale-workspace at bounding box center [272, 129] width 545 height 258
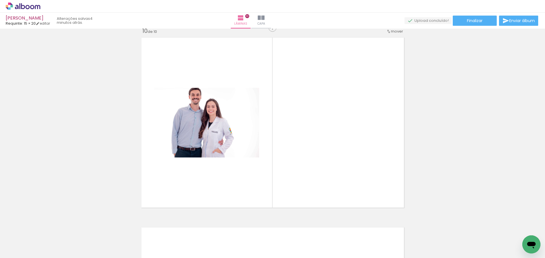
scroll to position [1718, 0]
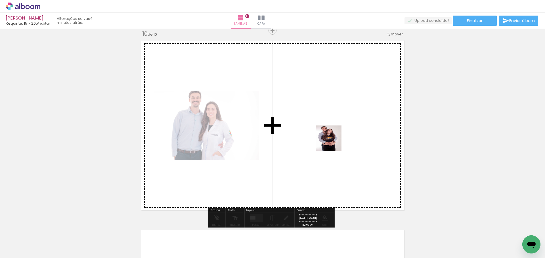
drag, startPoint x: 123, startPoint y: 247, endPoint x: 348, endPoint y: 127, distance: 255.1
click at [366, 125] on quentale-workspace at bounding box center [272, 129] width 545 height 258
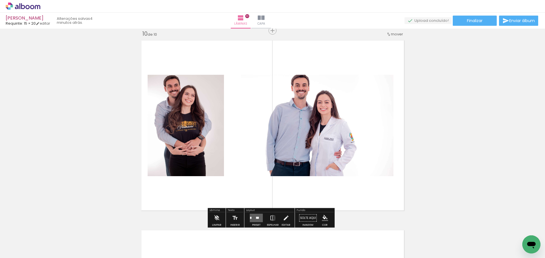
drag, startPoint x: 261, startPoint y: 214, endPoint x: 259, endPoint y: 218, distance: 4.2
click at [260, 218] on quentale-layouter at bounding box center [256, 218] width 13 height 9
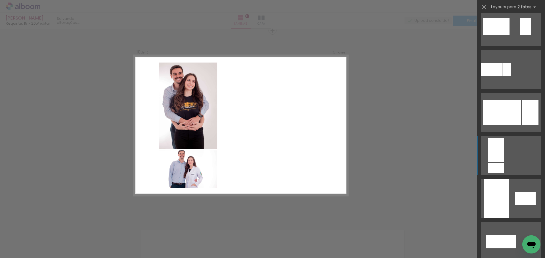
scroll to position [539, 0]
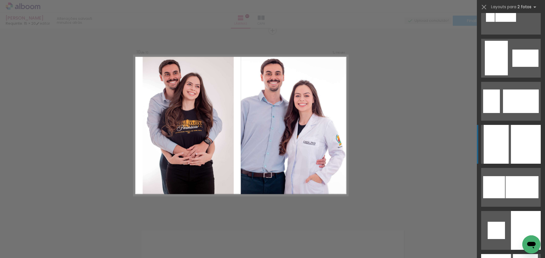
click at [515, 153] on div at bounding box center [526, 144] width 30 height 39
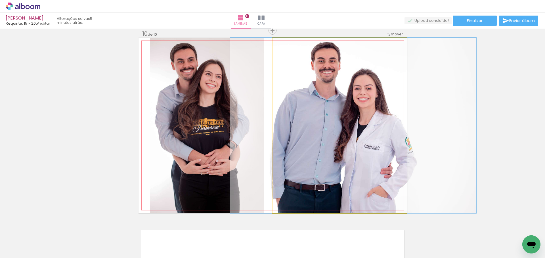
drag, startPoint x: 337, startPoint y: 172, endPoint x: 351, endPoint y: 170, distance: 13.7
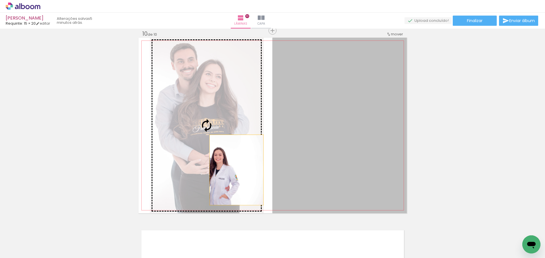
drag, startPoint x: 349, startPoint y: 171, endPoint x: 231, endPoint y: 170, distance: 117.4
click at [0, 0] on slot at bounding box center [0, 0] width 0 height 0
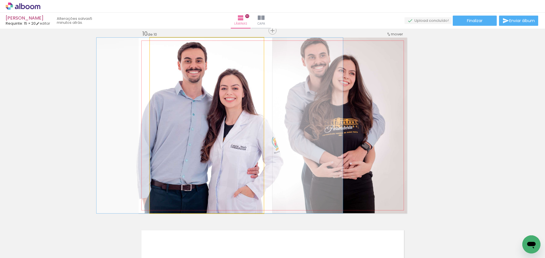
drag, startPoint x: 189, startPoint y: 178, endPoint x: 201, endPoint y: 177, distance: 11.7
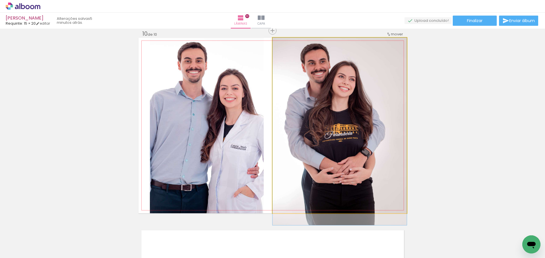
drag, startPoint x: 340, startPoint y: 143, endPoint x: 342, endPoint y: 146, distance: 3.9
click at [340, 153] on quentale-photo at bounding box center [339, 126] width 134 height 176
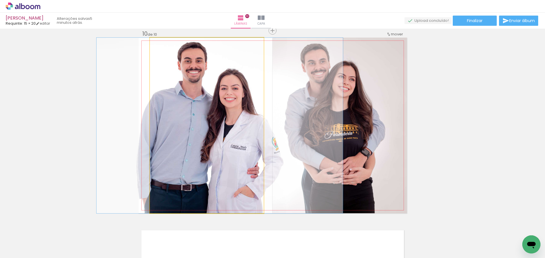
click at [245, 151] on quentale-photo at bounding box center [207, 126] width 114 height 176
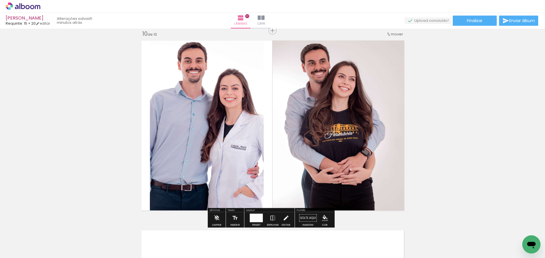
click at [289, 220] on paper-button "Editar" at bounding box center [286, 220] width 12 height 14
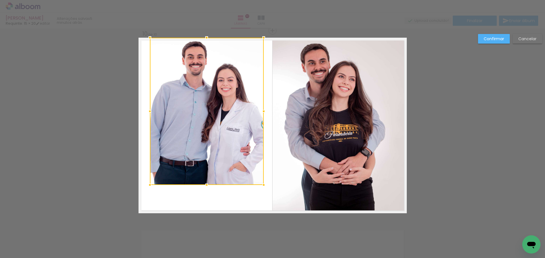
drag, startPoint x: 205, startPoint y: 214, endPoint x: 209, endPoint y: 182, distance: 32.9
click at [209, 182] on div at bounding box center [206, 185] width 11 height 11
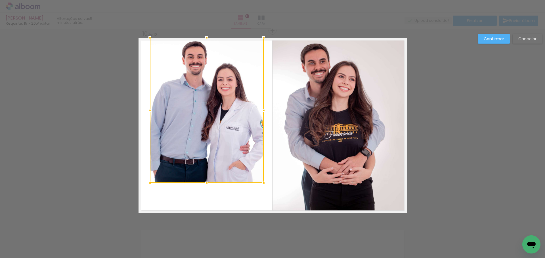
click at [208, 124] on div at bounding box center [207, 111] width 114 height 146
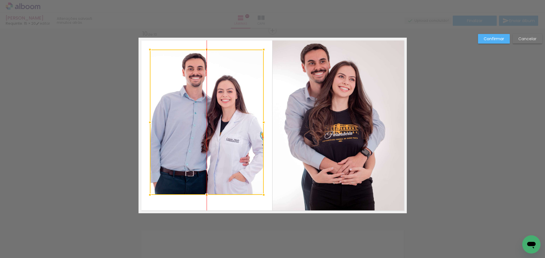
drag, startPoint x: 202, startPoint y: 114, endPoint x: 202, endPoint y: 126, distance: 11.9
click at [202, 126] on div at bounding box center [207, 123] width 114 height 146
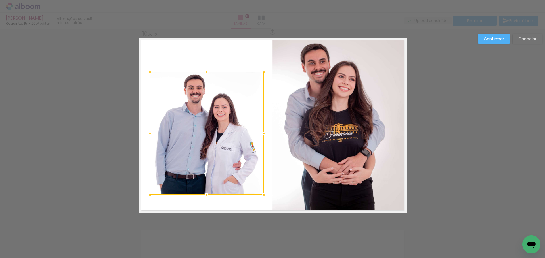
drag, startPoint x: 205, startPoint y: 50, endPoint x: 206, endPoint y: 72, distance: 22.7
click at [206, 72] on div at bounding box center [206, 71] width 11 height 11
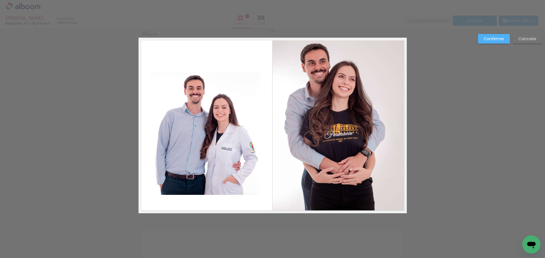
click at [207, 123] on quentale-photo at bounding box center [207, 133] width 114 height 123
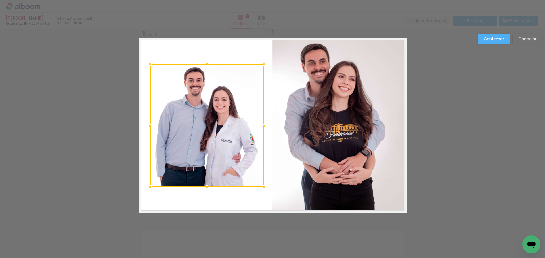
drag, startPoint x: 200, startPoint y: 132, endPoint x: 204, endPoint y: 128, distance: 5.4
click at [204, 128] on div at bounding box center [207, 125] width 114 height 123
click at [0, 0] on slot "Confirmar" at bounding box center [0, 0] width 0 height 0
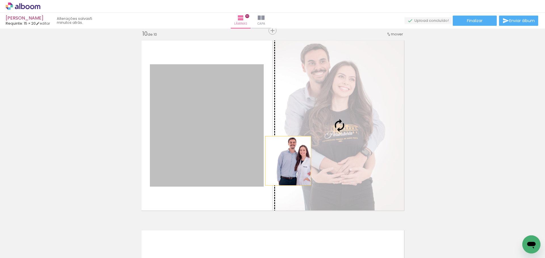
drag, startPoint x: 177, startPoint y: 154, endPoint x: 288, endPoint y: 160, distance: 110.8
click at [0, 0] on slot at bounding box center [0, 0] width 0 height 0
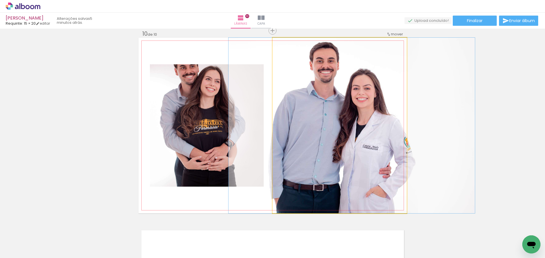
drag, startPoint x: 334, startPoint y: 159, endPoint x: 346, endPoint y: 157, distance: 11.2
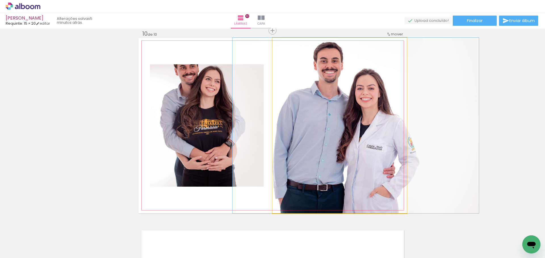
drag, startPoint x: 361, startPoint y: 159, endPoint x: 365, endPoint y: 160, distance: 4.1
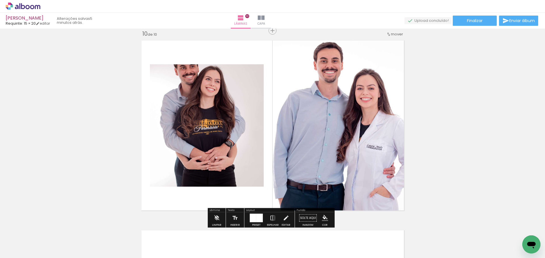
drag, startPoint x: 410, startPoint y: 158, endPoint x: 234, endPoint y: 143, distance: 176.8
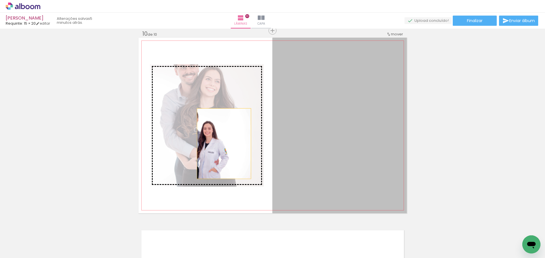
drag, startPoint x: 339, startPoint y: 148, endPoint x: 222, endPoint y: 144, distance: 117.5
click at [0, 0] on slot at bounding box center [0, 0] width 0 height 0
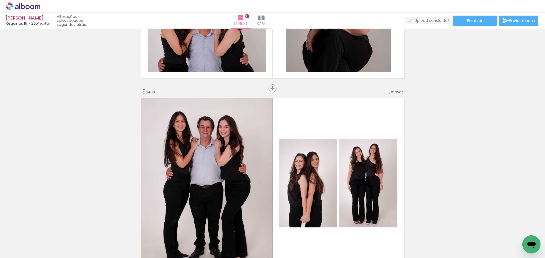
scroll to position [709, 0]
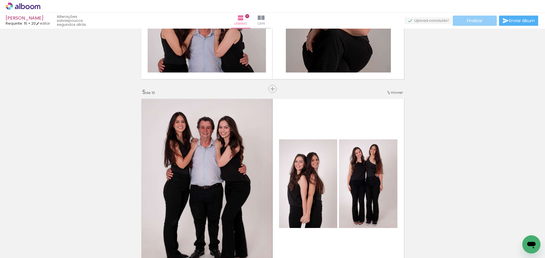
click at [483, 21] on paper-button "Finalizar" at bounding box center [474, 21] width 44 height 10
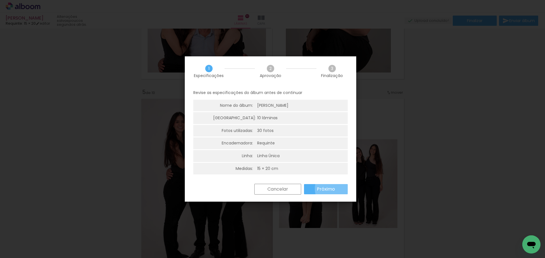
click at [336, 189] on paper-button "Próximo" at bounding box center [326, 189] width 44 height 10
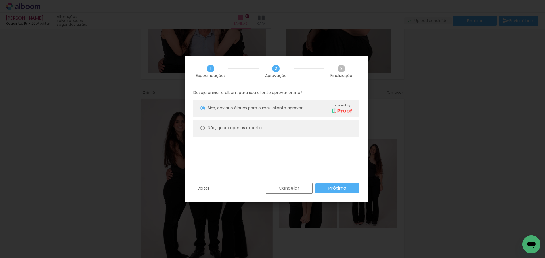
click at [284, 130] on paper-radio-button "Não, quero apenas exportar" at bounding box center [276, 128] width 166 height 17
type paper-radio-button "on"
click at [0, 0] on slot "Próximo" at bounding box center [0, 0] width 0 height 0
type input "Alta, 300 DPI"
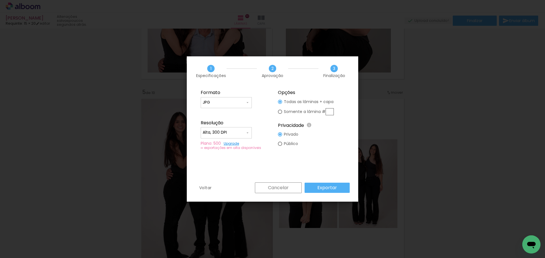
click at [344, 182] on div "Formato JPG PDF Resolução Alta, 300 DPI Baixa Plano: 500 Upgrade ∞ exportações …" at bounding box center [272, 134] width 171 height 96
drag, startPoint x: 343, startPoint y: 189, endPoint x: 342, endPoint y: 193, distance: 4.3
click at [342, 192] on paper-button "Exportar" at bounding box center [326, 188] width 45 height 10
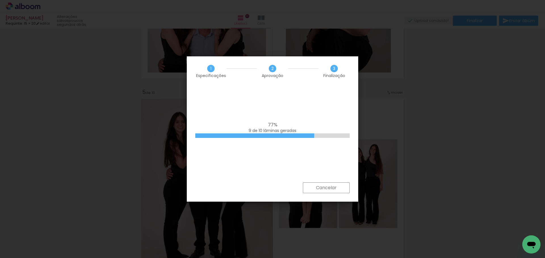
scroll to position [539, 0]
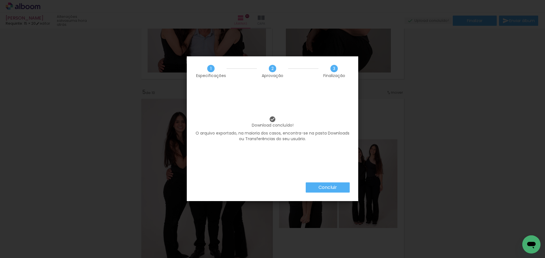
scroll to position [539, 0]
click at [321, 179] on div "Download concluído! O arquivo exportado, na maioria dos casos, encontra-se na p…" at bounding box center [272, 134] width 171 height 96
click at [0, 0] on slot "Concluir" at bounding box center [0, 0] width 0 height 0
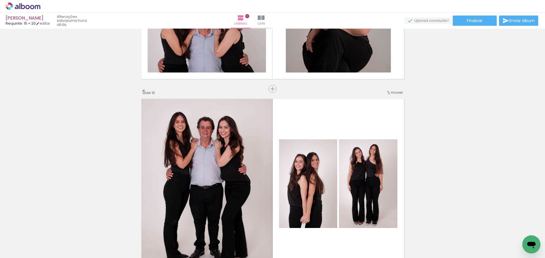
scroll to position [539, 0]
